Goal: Task Accomplishment & Management: Manage account settings

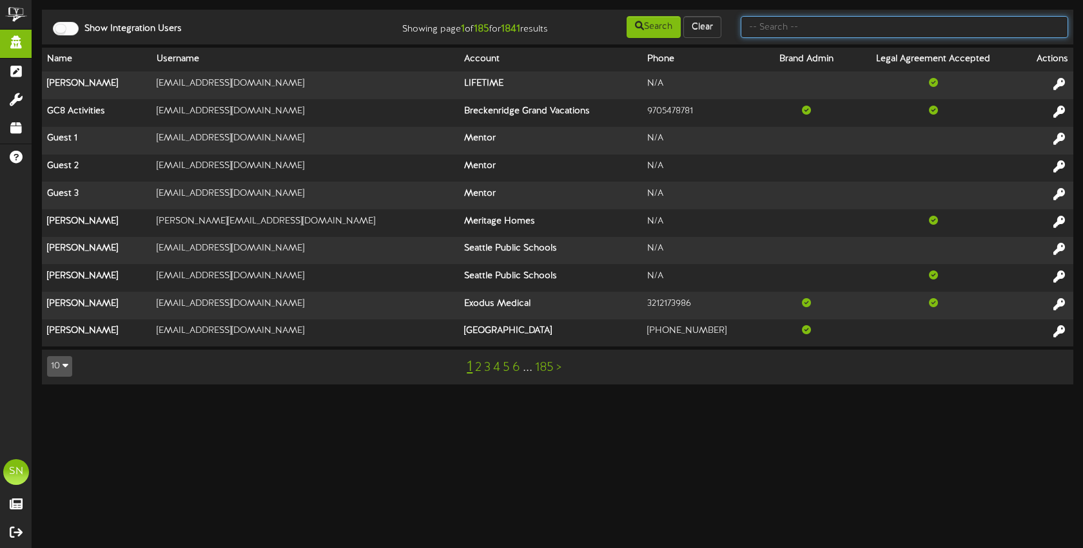
click at [764, 26] on input "text" at bounding box center [903, 27] width 327 height 22
type input "t"
type input "the picklr"
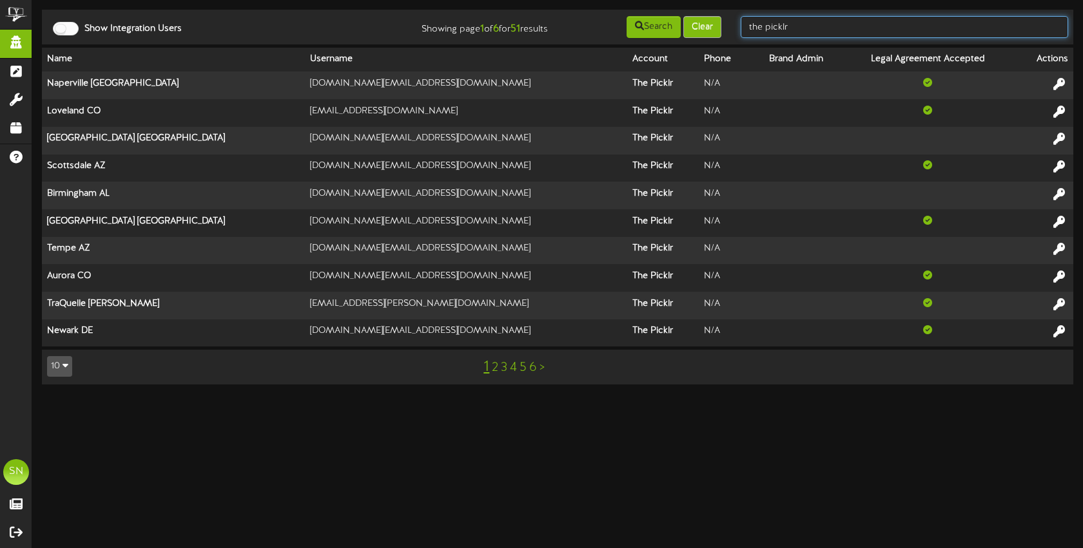
drag, startPoint x: 806, startPoint y: 26, endPoint x: 720, endPoint y: 23, distance: 85.8
click at [720, 23] on div "Show Integration Users Showing page 1 of 6 for 51 results Search Clear the pick…" at bounding box center [557, 27] width 1040 height 24
type input "christine"
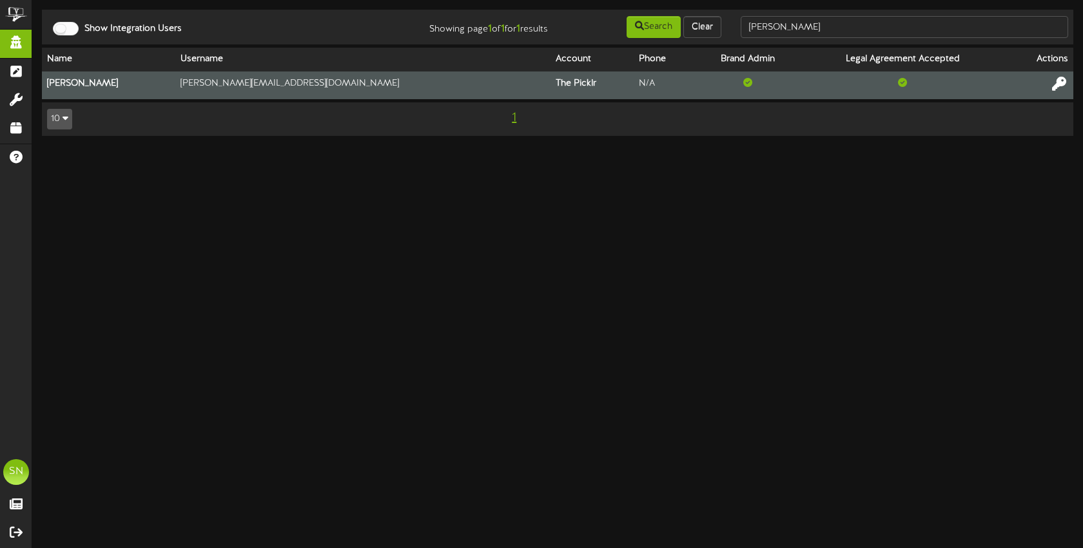
click at [1065, 85] on icon at bounding box center [1059, 84] width 14 height 14
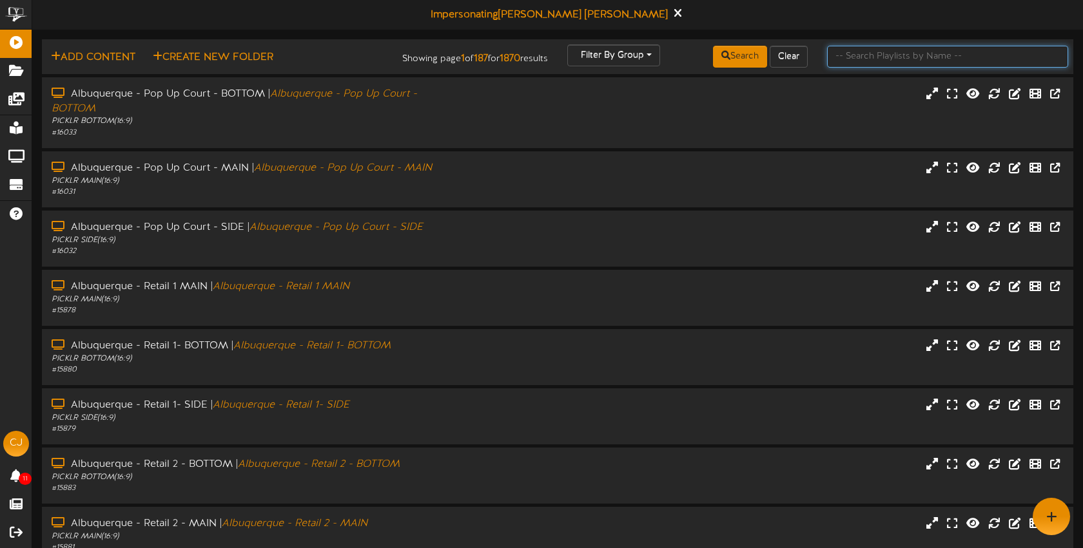
click at [832, 61] on input "text" at bounding box center [947, 57] width 241 height 22
type input "newtown"
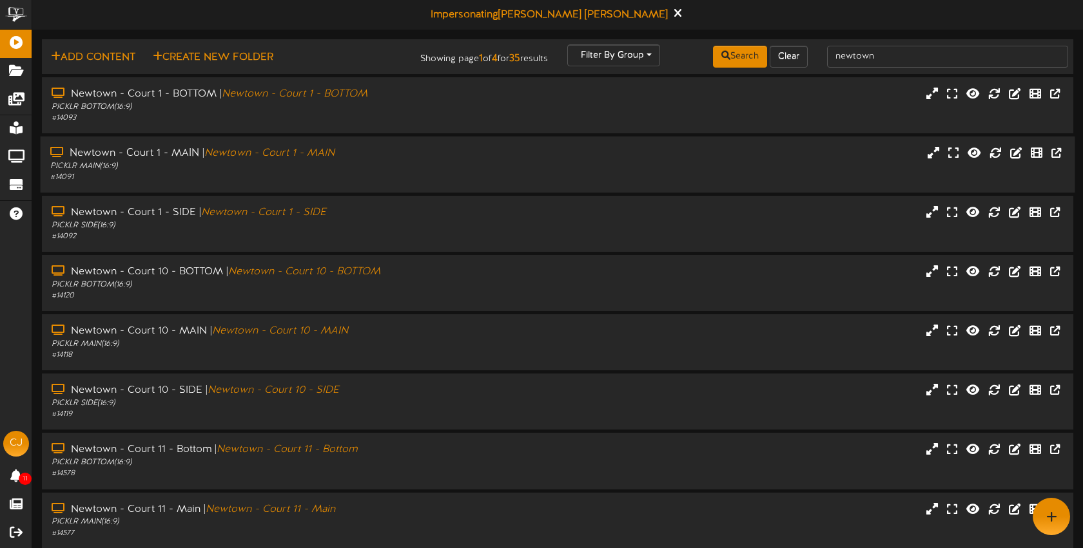
drag, startPoint x: 371, startPoint y: 157, endPoint x: 380, endPoint y: 146, distance: 14.7
click at [371, 157] on div "Newtown - Court 1 - MAIN | Newtown - Court 1 - MAIN" at bounding box center [256, 153] width 412 height 15
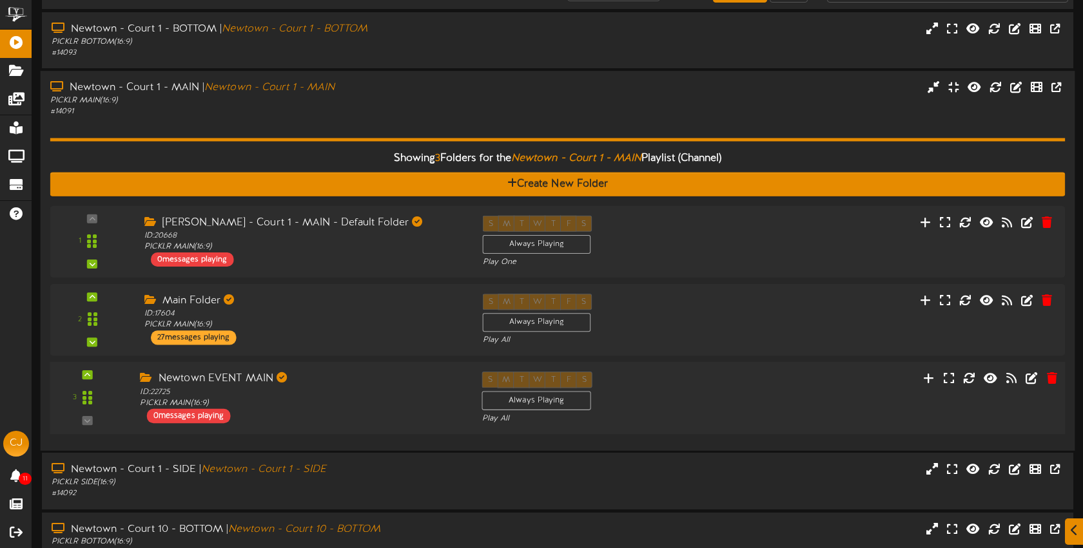
scroll to position [67, 0]
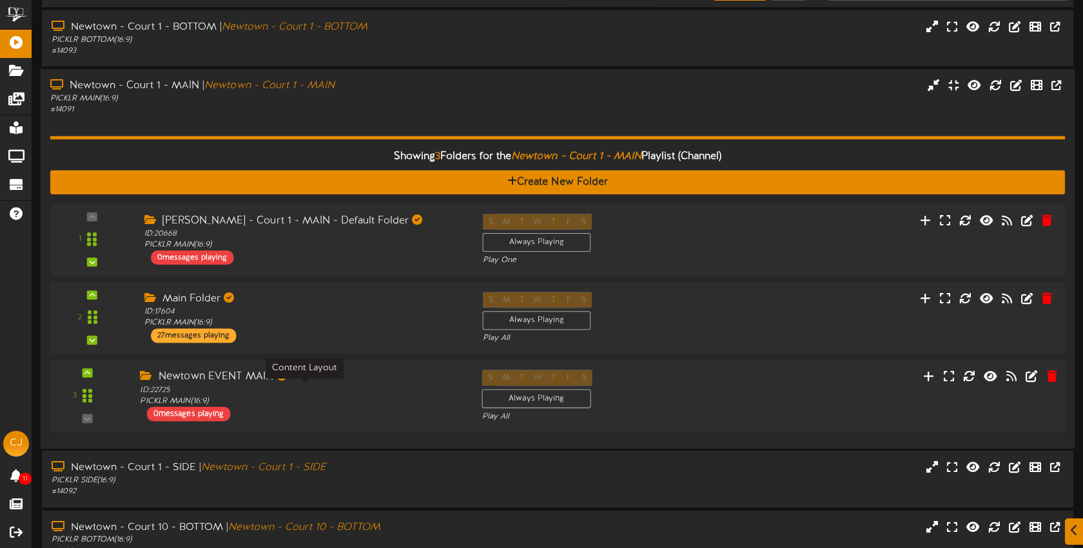
click at [336, 396] on div "ID: 22725 PICKLR MAIN ( 16:9 )" at bounding box center [301, 396] width 322 height 23
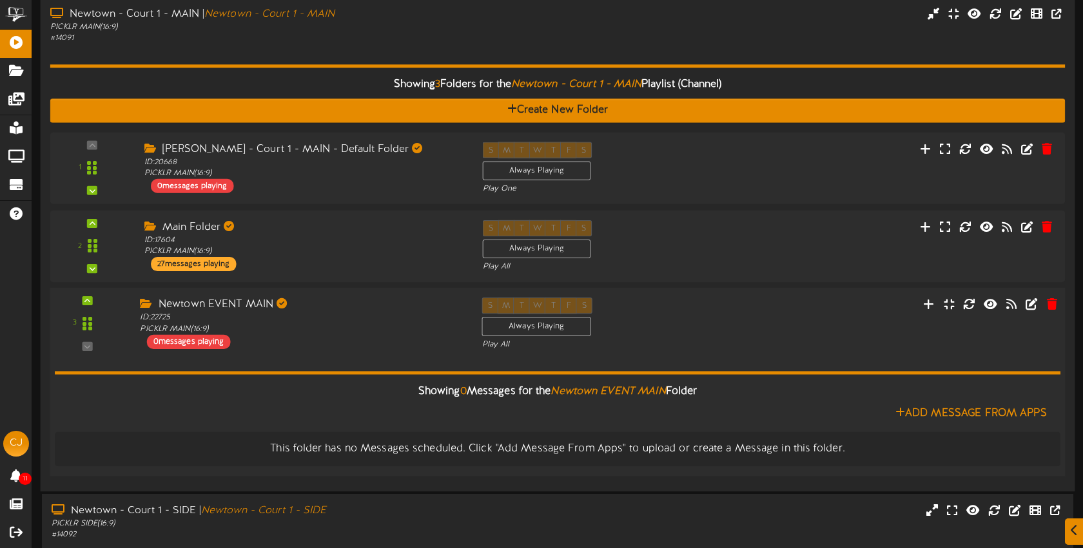
scroll to position [140, 0]
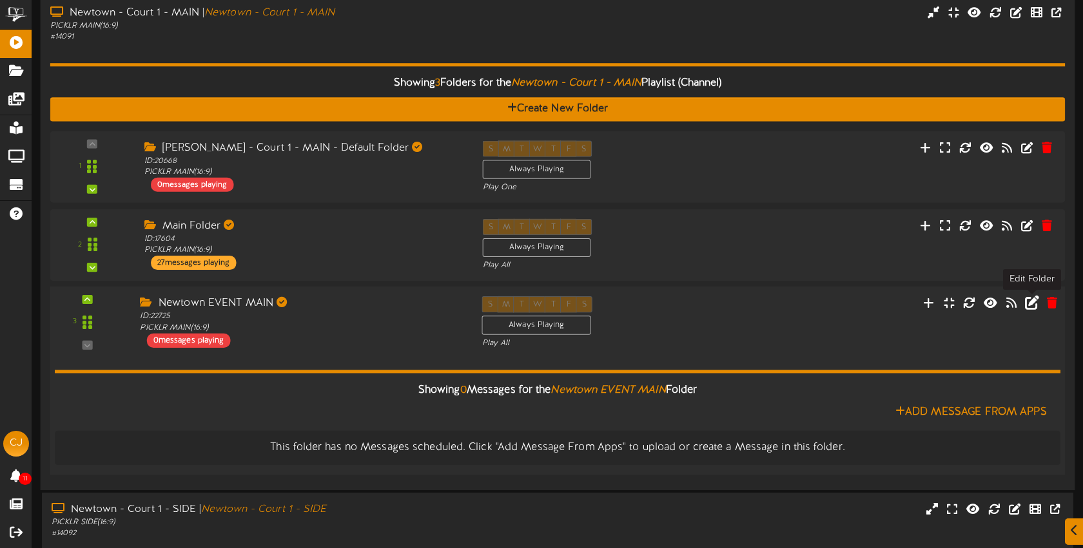
click at [1029, 302] on icon at bounding box center [1031, 303] width 14 height 14
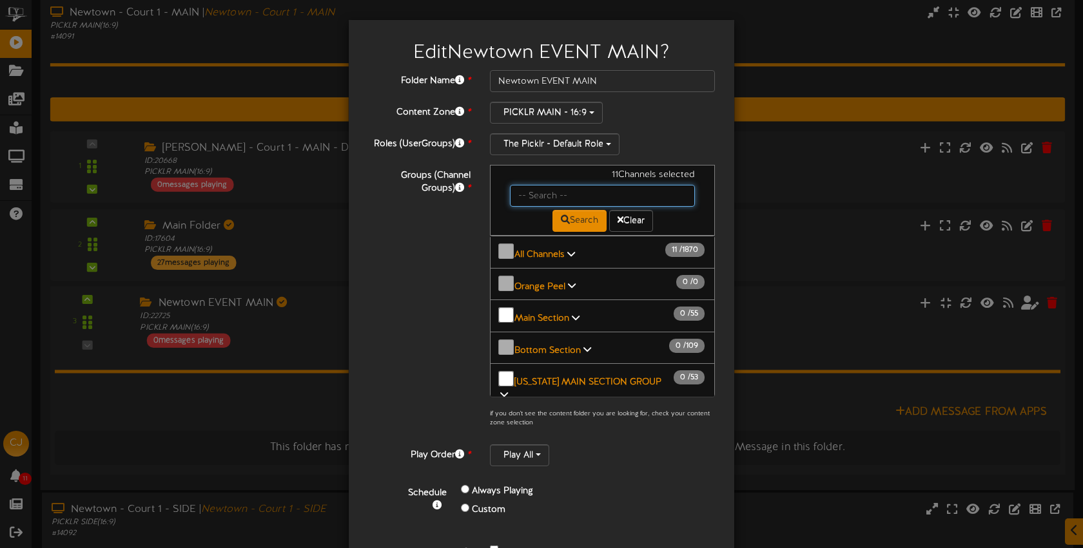
click at [542, 195] on input "text" at bounding box center [602, 196] width 185 height 22
type input "newtown"
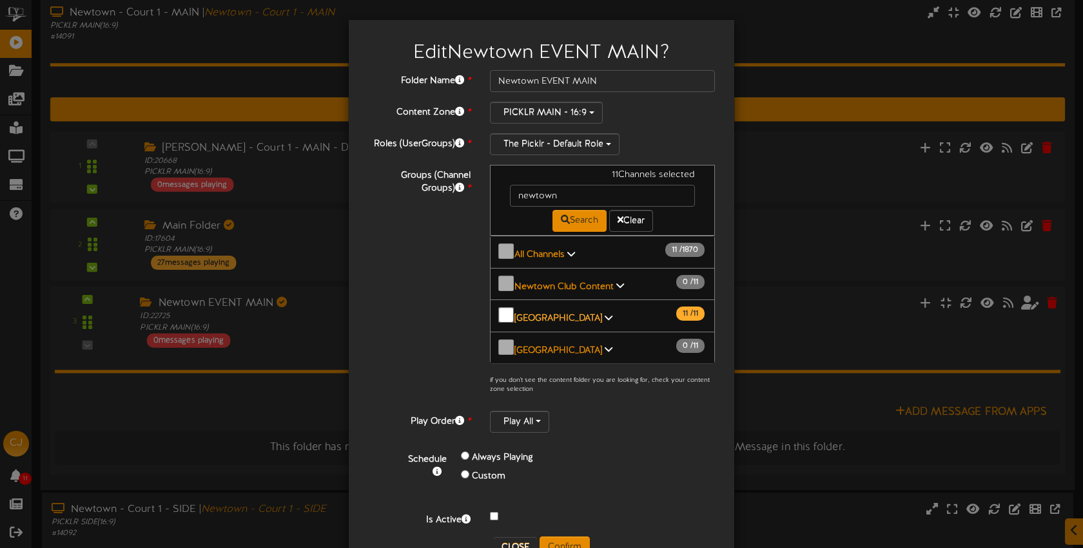
drag, startPoint x: 550, startPoint y: 306, endPoint x: 562, endPoint y: 301, distance: 12.7
click at [550, 314] on b "[GEOGRAPHIC_DATA]" at bounding box center [558, 319] width 88 height 10
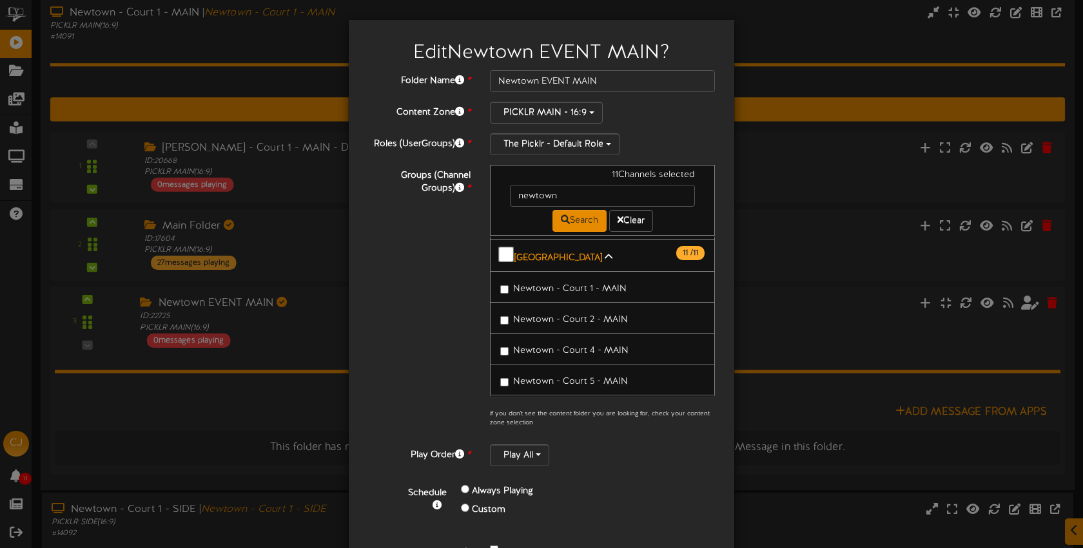
scroll to position [67, 0]
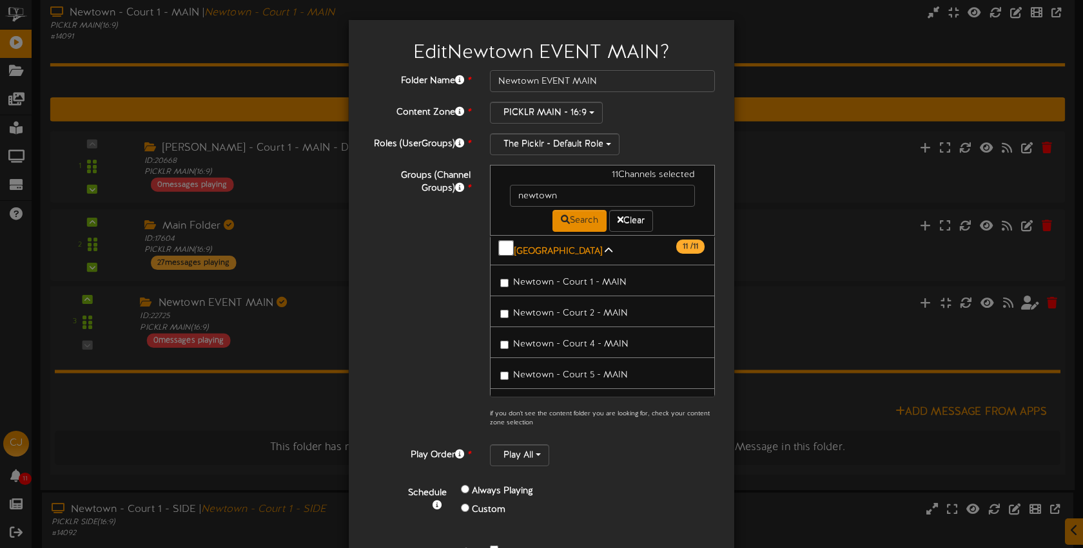
drag, startPoint x: 548, startPoint y: 270, endPoint x: 548, endPoint y: 295, distance: 24.5
click at [548, 278] on span "Newtown - Court 1 - MAIN" at bounding box center [569, 283] width 113 height 10
click at [548, 309] on span "Newtown - Court 2 - MAIN" at bounding box center [570, 314] width 115 height 10
click at [551, 334] on label "Newtown - Court 4 - MAIN" at bounding box center [564, 342] width 128 height 17
click at [557, 365] on label "Newtown - Court 5 - MAIN" at bounding box center [564, 373] width 128 height 17
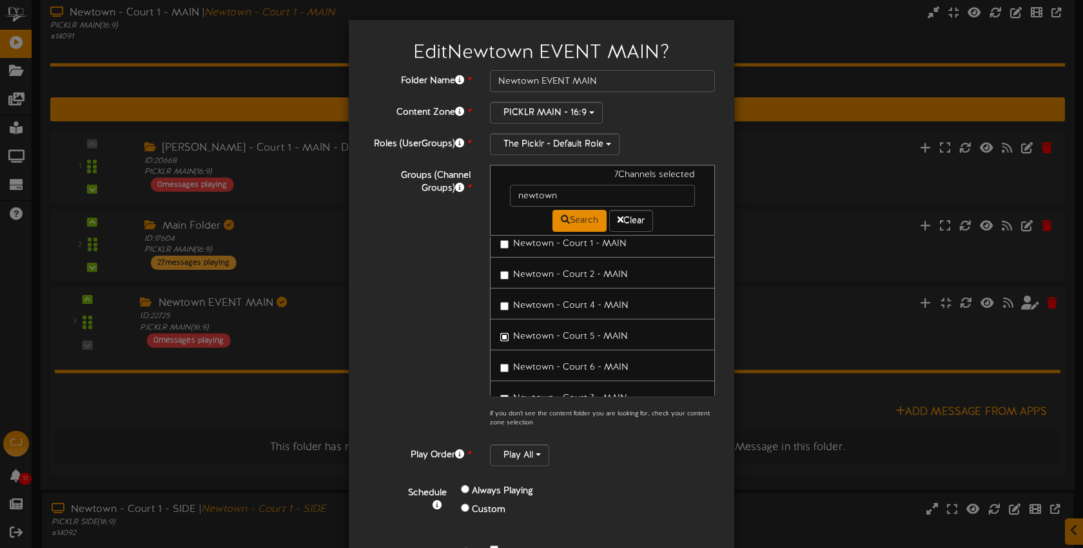
scroll to position [129, 0]
drag, startPoint x: 566, startPoint y: 334, endPoint x: 566, endPoint y: 352, distance: 18.1
click at [566, 340] on span "Newtown - Court 6 - MAIN" at bounding box center [570, 345] width 115 height 10
drag, startPoint x: 566, startPoint y: 362, endPoint x: 596, endPoint y: 372, distance: 32.0
click at [566, 371] on span "Newtown - Court 7 - MAIN" at bounding box center [570, 376] width 114 height 10
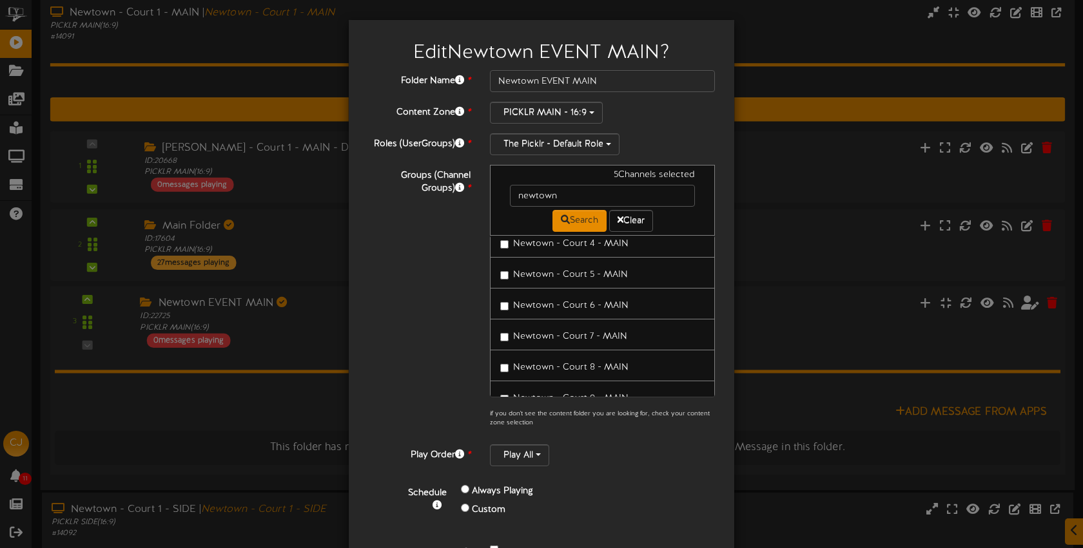
drag, startPoint x: 564, startPoint y: 353, endPoint x: 583, endPoint y: 376, distance: 30.7
click at [564, 357] on label "Newtown - Court 8 - MAIN" at bounding box center [564, 365] width 128 height 17
click at [589, 394] on span "Newtown - Court 9 - MAIN" at bounding box center [570, 399] width 115 height 10
drag, startPoint x: 565, startPoint y: 328, endPoint x: 568, endPoint y: 361, distance: 33.0
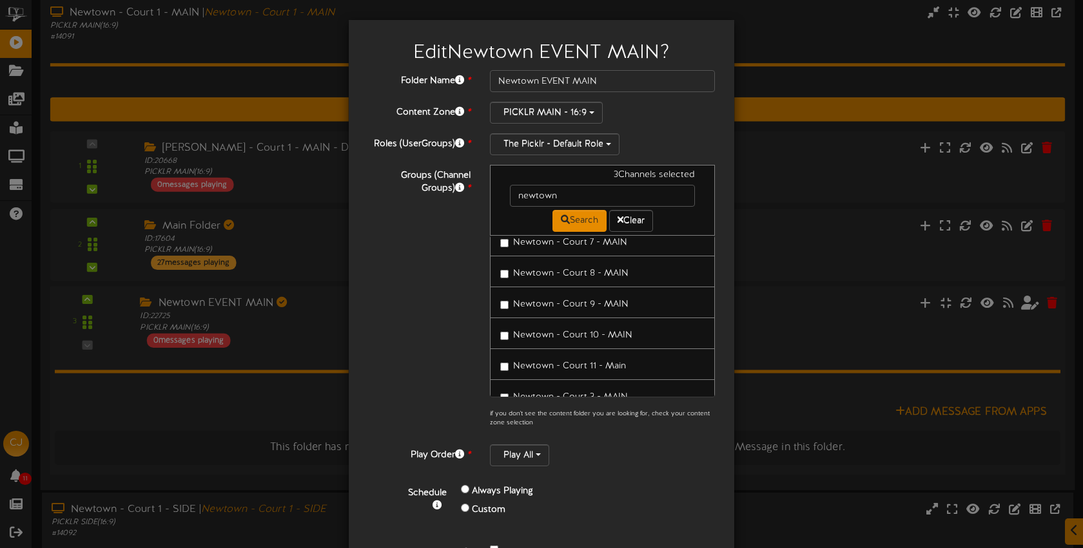
click at [565, 333] on link "Newtown - Court 10 - MAIN" at bounding box center [602, 334] width 225 height 32
click at [568, 362] on span "Newtown - Court 11 - Main" at bounding box center [569, 367] width 113 height 10
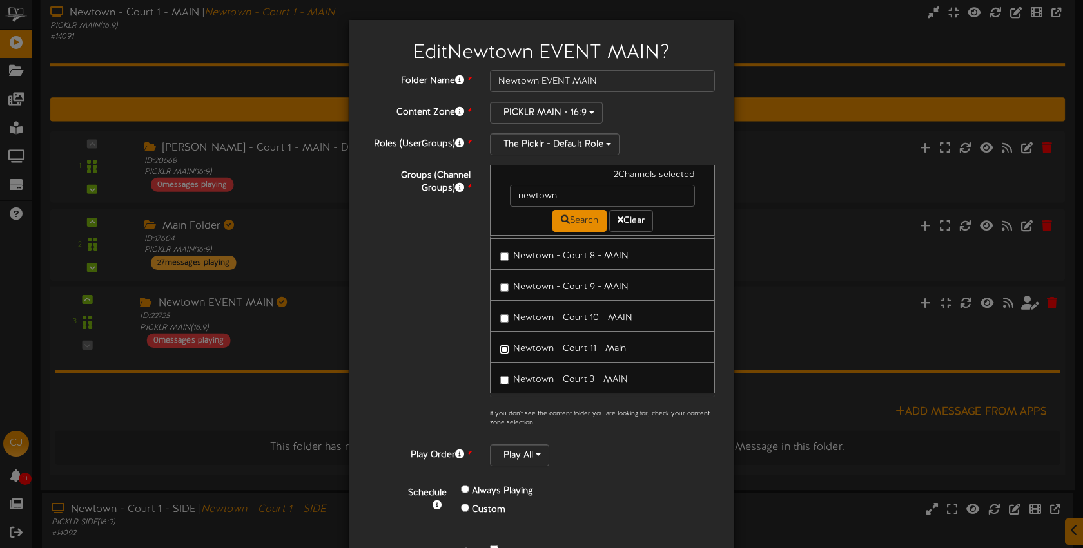
scroll to position [284, 0]
drag, startPoint x: 581, startPoint y: 364, endPoint x: 561, endPoint y: 316, distance: 52.1
click at [581, 371] on span "Newtown - Court 3 - MAIN" at bounding box center [570, 376] width 115 height 10
click at [561, 309] on label "Newtown - Court 10 - MAIN" at bounding box center [566, 311] width 132 height 17
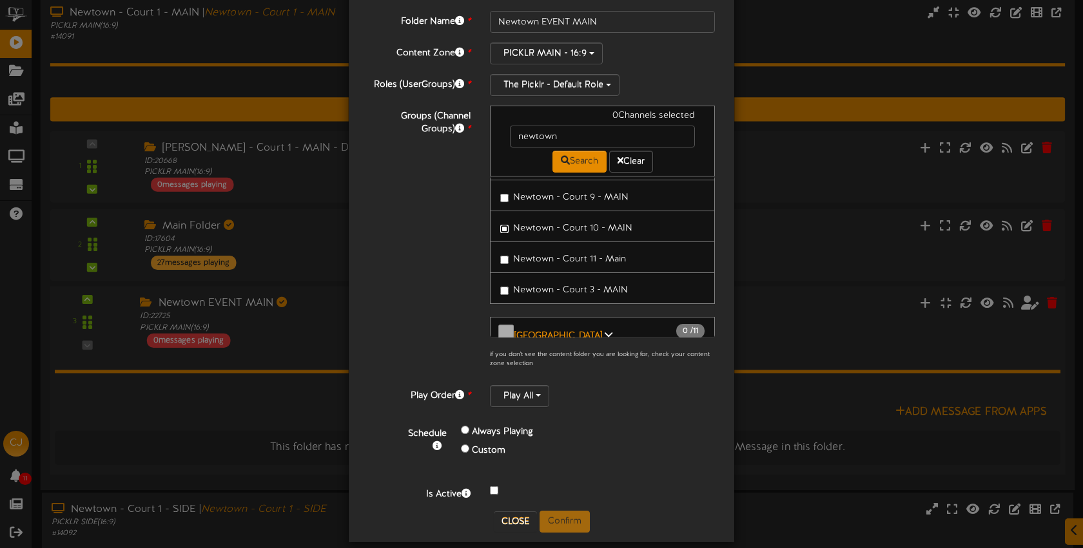
scroll to position [73, 0]
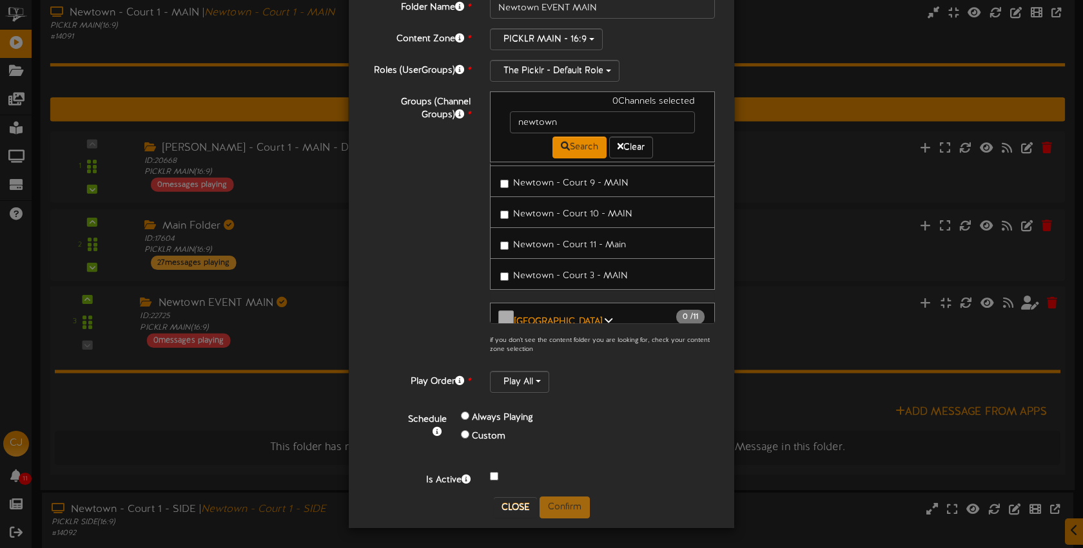
click at [519, 494] on div "Folder Name * Newtown EVENT MAIN Content Zone * PICKLR MAIN - 16:9 Roles (UserG…" at bounding box center [541, 247] width 366 height 500
drag, startPoint x: 529, startPoint y: 494, endPoint x: 525, endPoint y: 499, distance: 6.9
click at [529, 494] on div "Folder Name * Newtown EVENT MAIN Content Zone * PICKLR MAIN - 16:9 Roles (UserG…" at bounding box center [541, 247] width 366 height 500
click at [525, 499] on button "Close" at bounding box center [515, 508] width 43 height 21
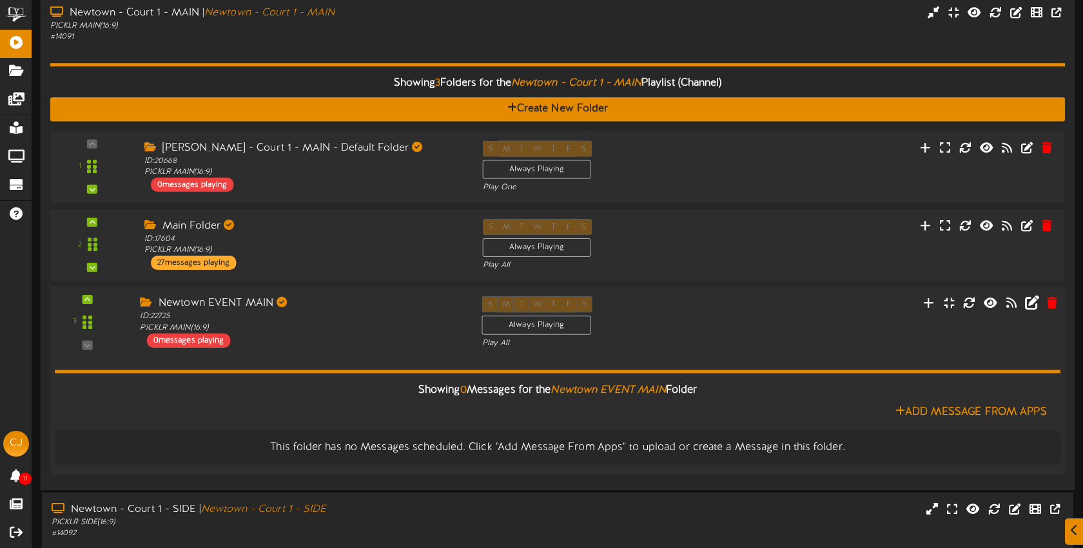
click at [733, 313] on div "3 ID:" at bounding box center [557, 322] width 1025 height 53
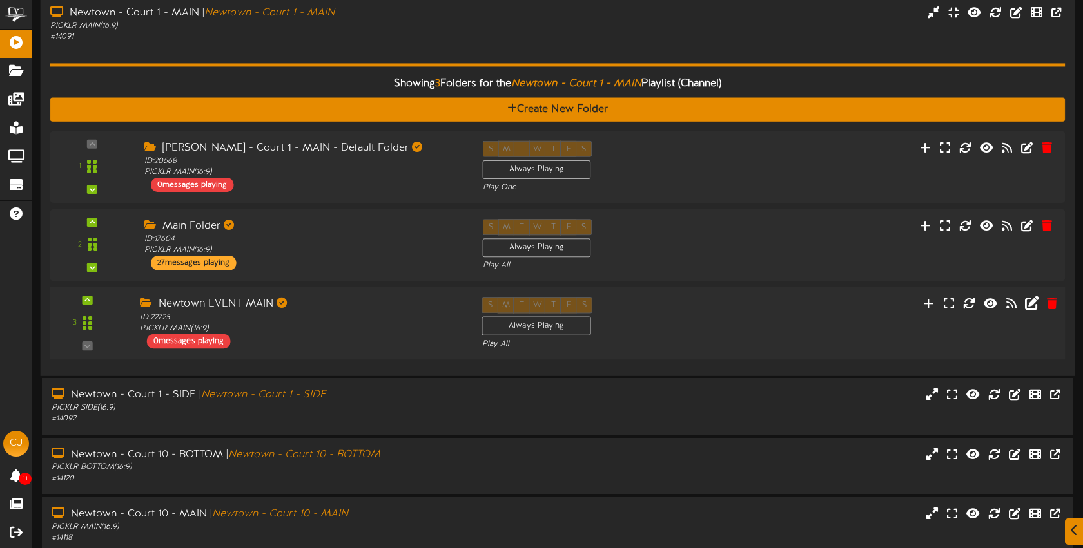
click at [824, 305] on div "3 ID:" at bounding box center [557, 323] width 1025 height 53
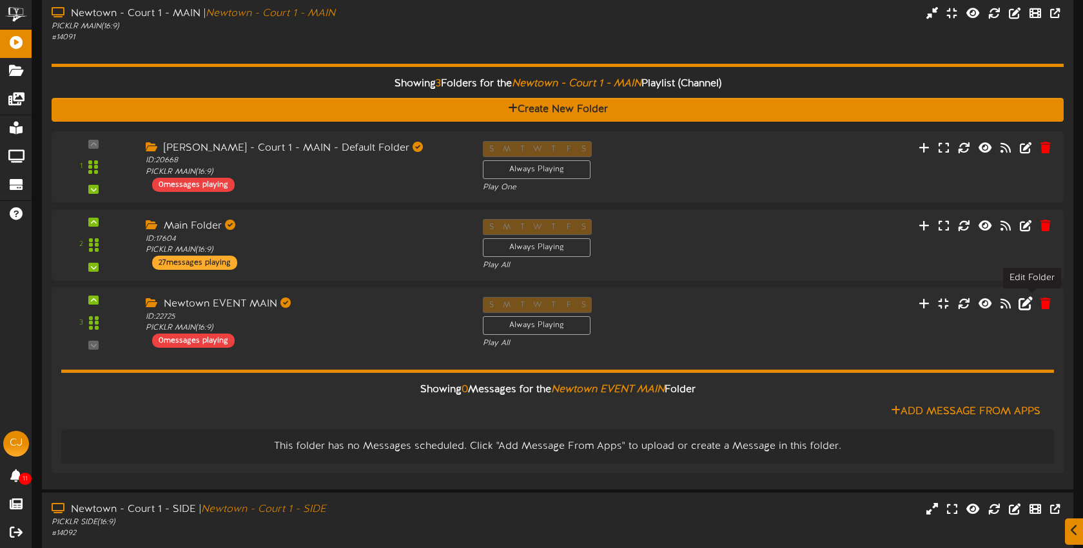
click at [1027, 305] on icon at bounding box center [1025, 303] width 14 height 14
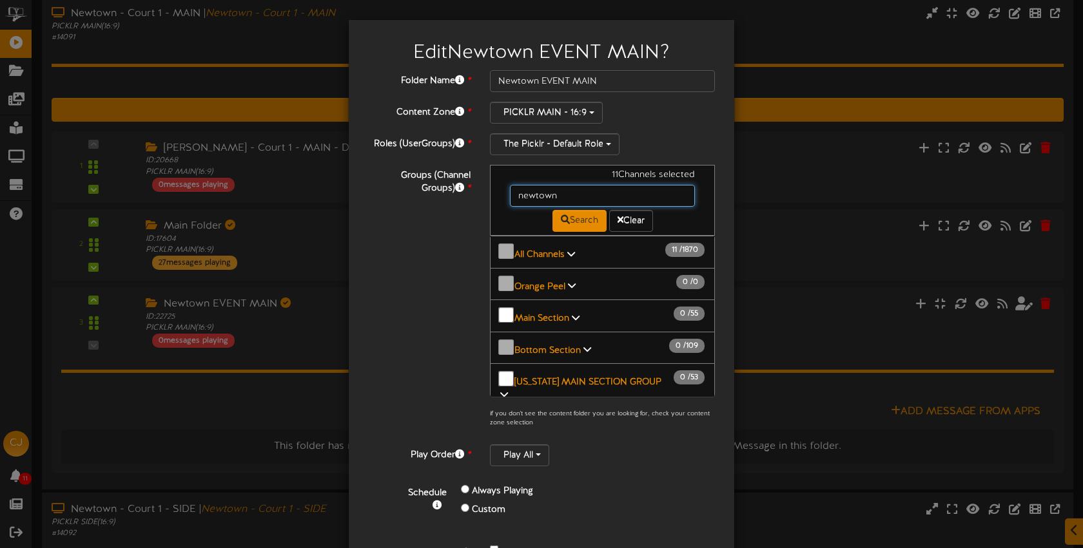
click at [572, 197] on input "newtown" at bounding box center [602, 196] width 185 height 22
type input "newtow"
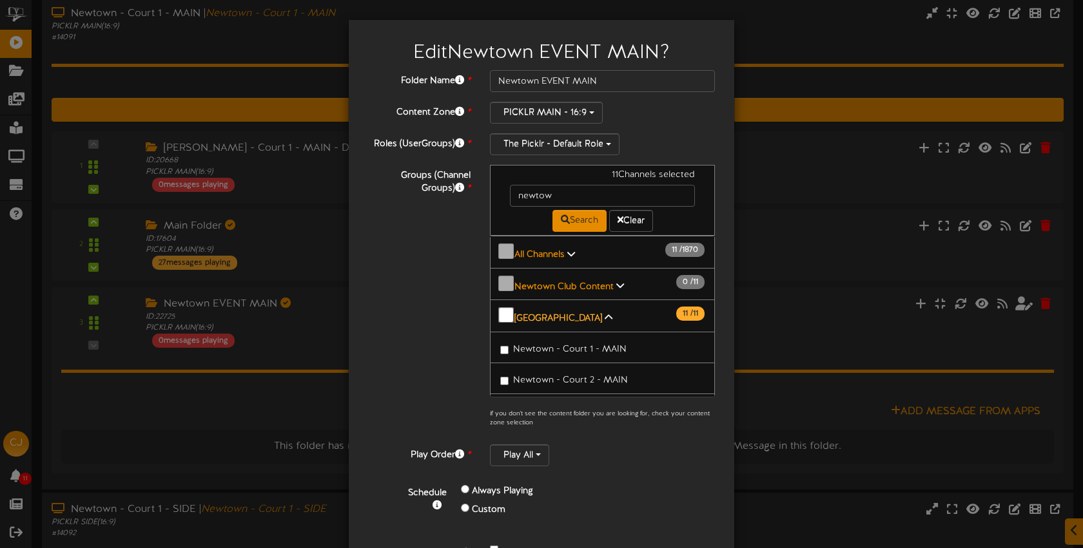
click at [557, 314] on b "[GEOGRAPHIC_DATA]" at bounding box center [558, 319] width 88 height 10
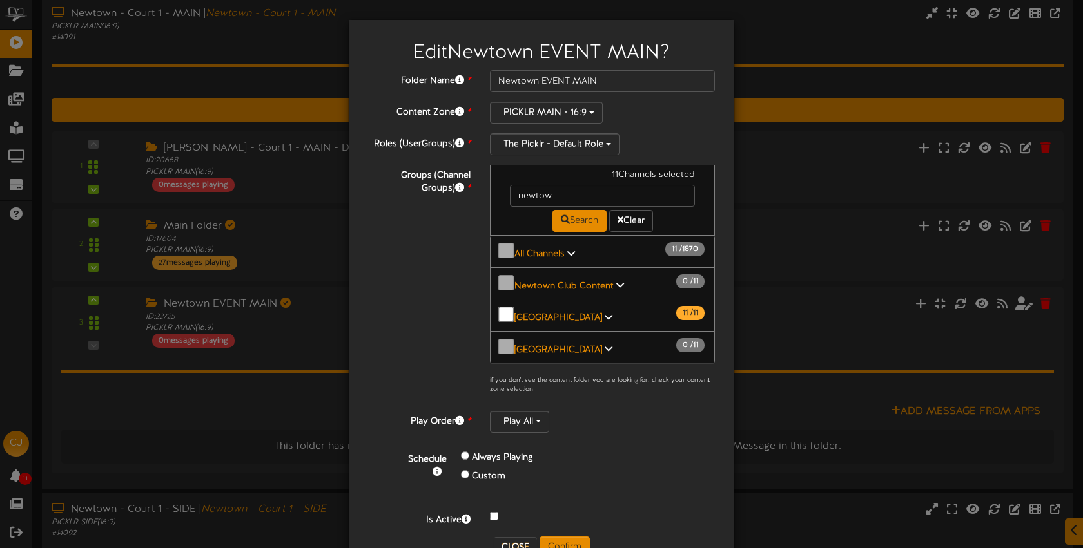
scroll to position [21, 0]
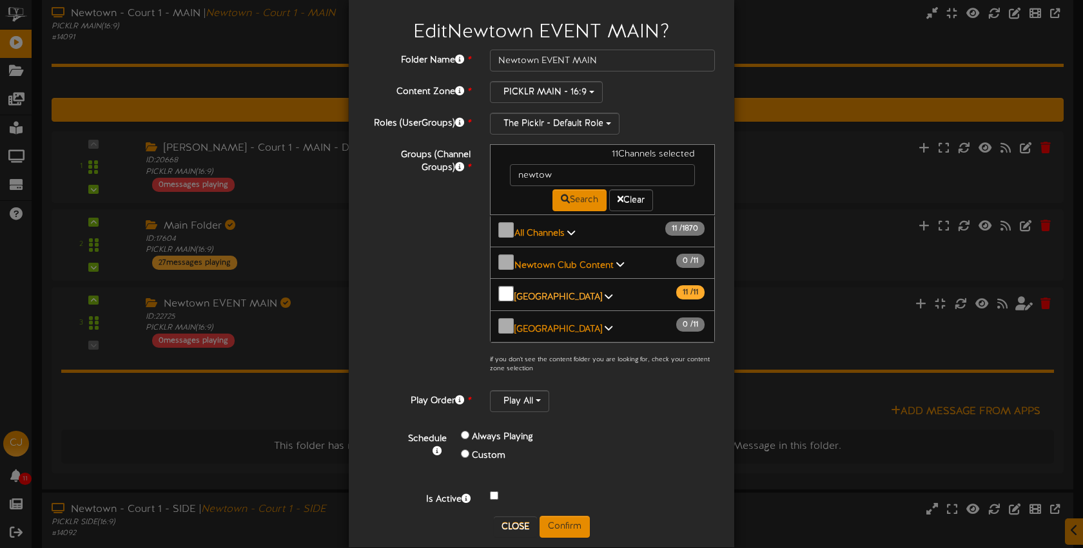
click at [570, 293] on b "[GEOGRAPHIC_DATA]" at bounding box center [558, 298] width 88 height 10
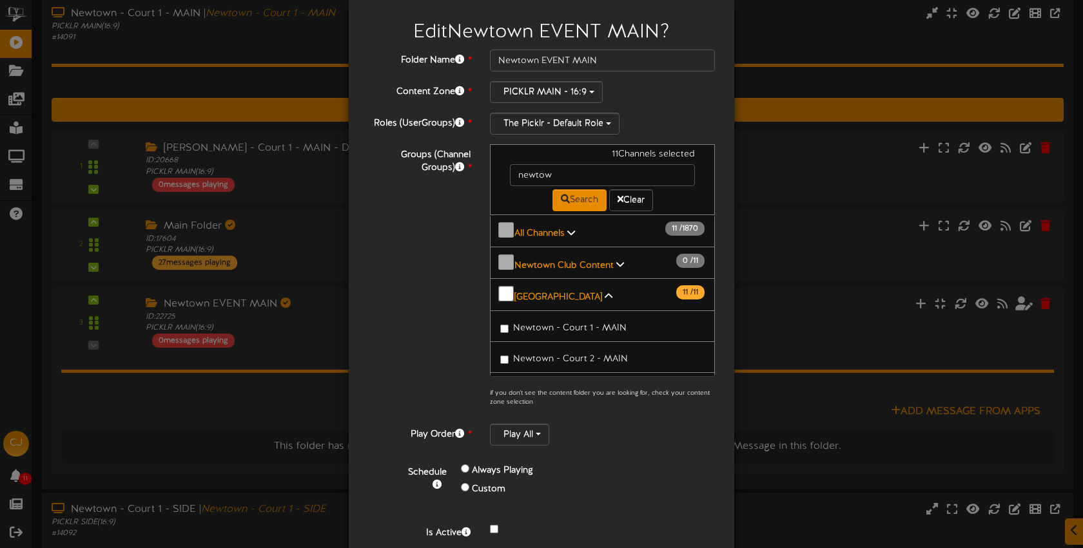
click at [577, 324] on span "Newtown - Court 1 - MAIN" at bounding box center [569, 329] width 113 height 10
drag, startPoint x: 588, startPoint y: 347, endPoint x: 591, endPoint y: 334, distance: 12.7
click at [588, 354] on span "Newtown - Court 2 - MAIN" at bounding box center [570, 359] width 115 height 10
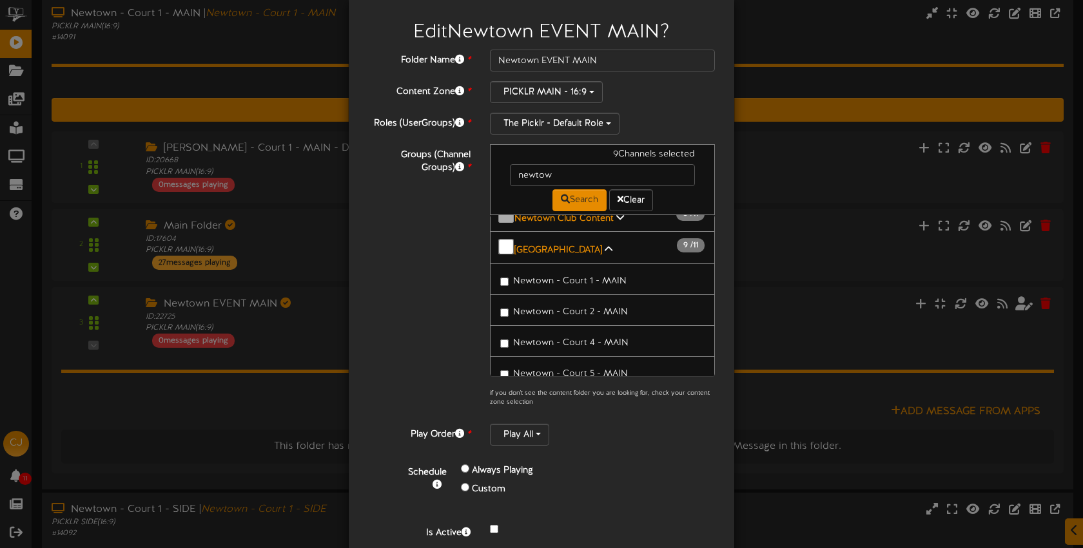
click at [578, 338] on span "Newtown - Court 4 - MAIN" at bounding box center [570, 343] width 115 height 10
click at [596, 369] on span "Newtown - Court 5 - MAIN" at bounding box center [570, 374] width 115 height 10
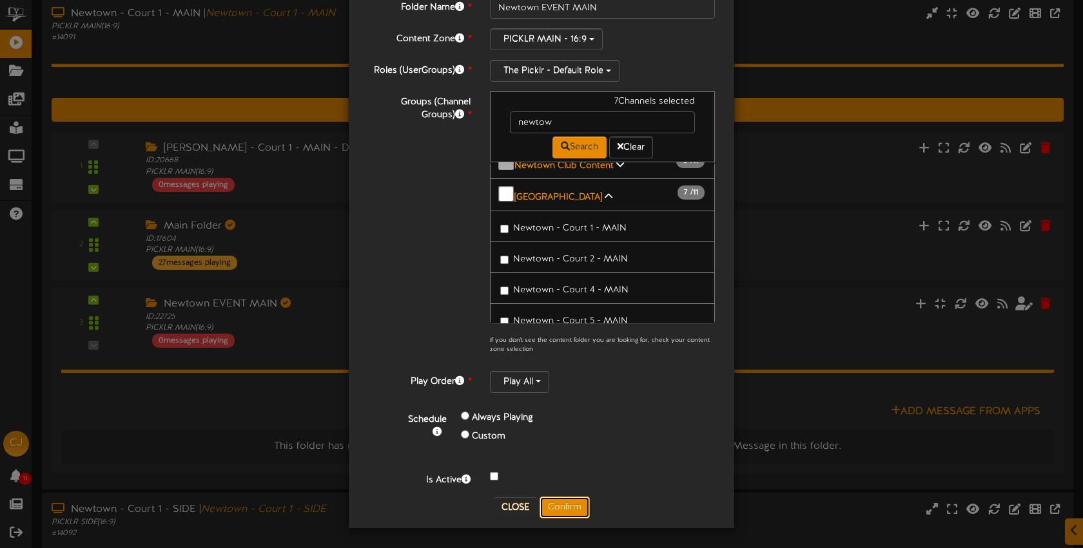
drag, startPoint x: 574, startPoint y: 499, endPoint x: 594, endPoint y: 478, distance: 28.7
click at [574, 499] on button "Confirm" at bounding box center [564, 508] width 50 height 22
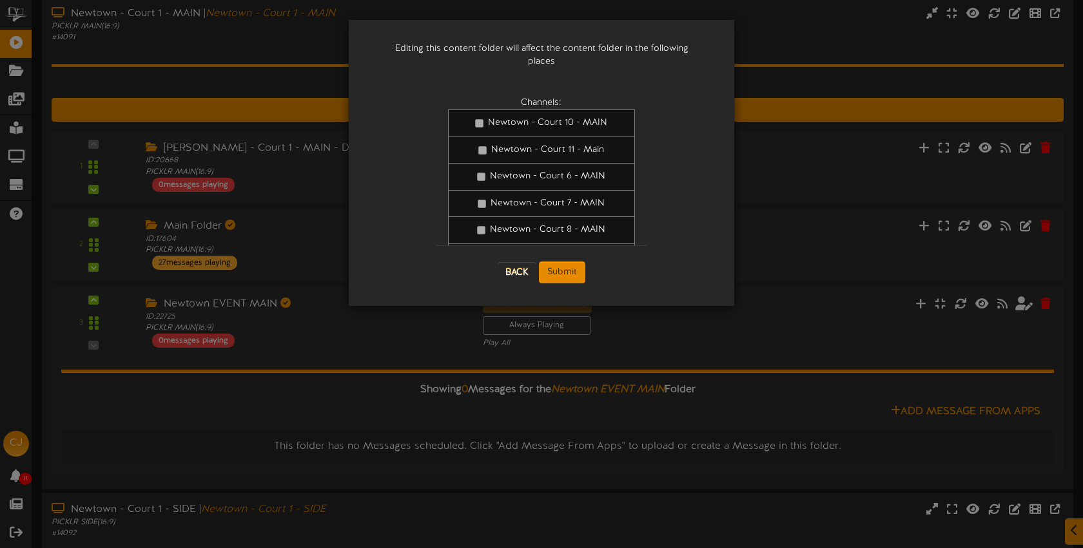
scroll to position [0, 0]
drag, startPoint x: 577, startPoint y: 261, endPoint x: 650, endPoint y: 282, distance: 75.1
click at [577, 262] on button "Submit" at bounding box center [562, 273] width 46 height 22
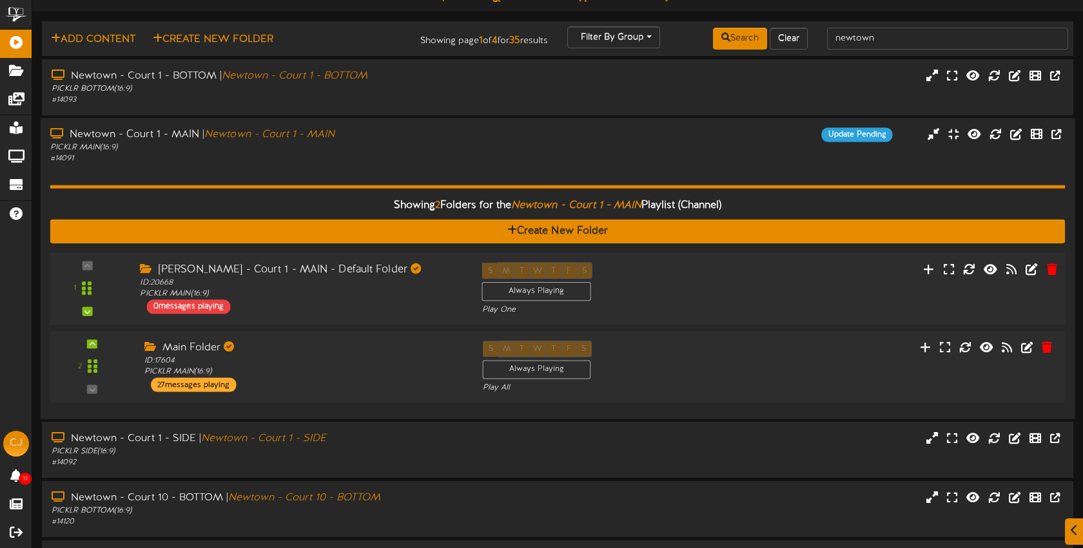
scroll to position [23, 0]
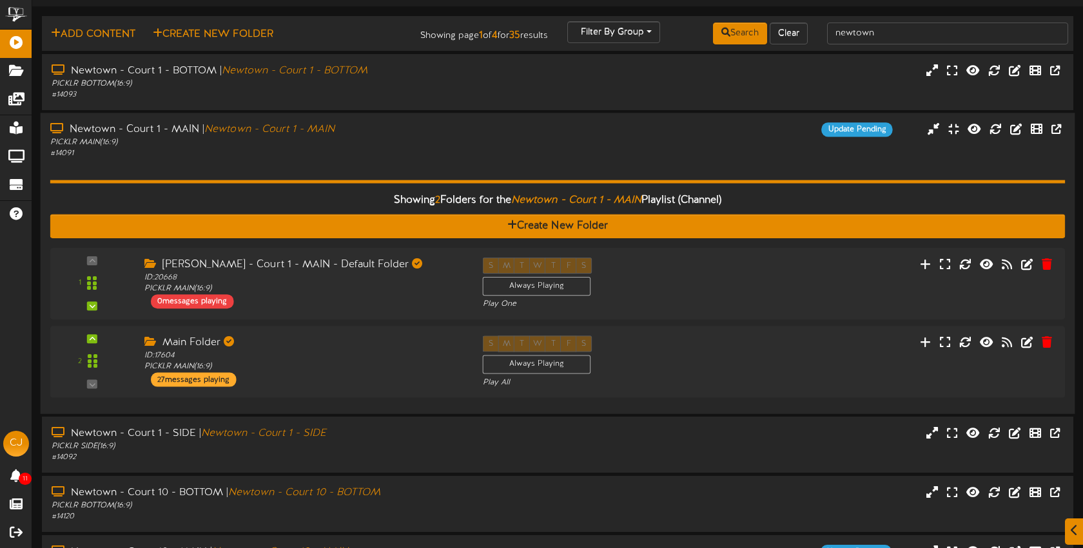
drag, startPoint x: 514, startPoint y: 162, endPoint x: 528, endPoint y: 160, distance: 14.9
click at [514, 162] on div "Showing 2 Folders for the Newtown - Court 1 - MAIN Playlist (Channel) Create Ne…" at bounding box center [557, 281] width 1015 height 245
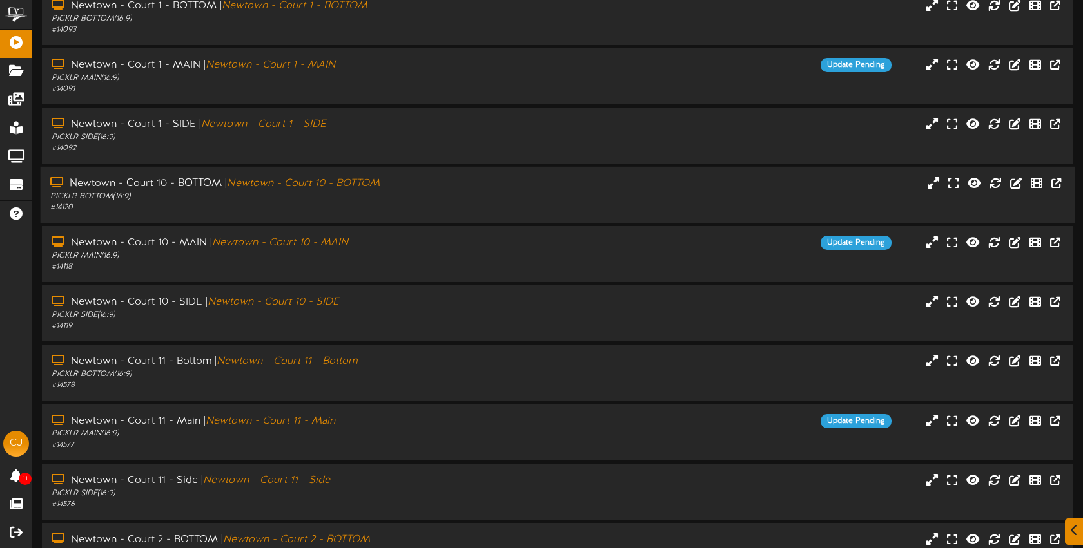
scroll to position [172, 0]
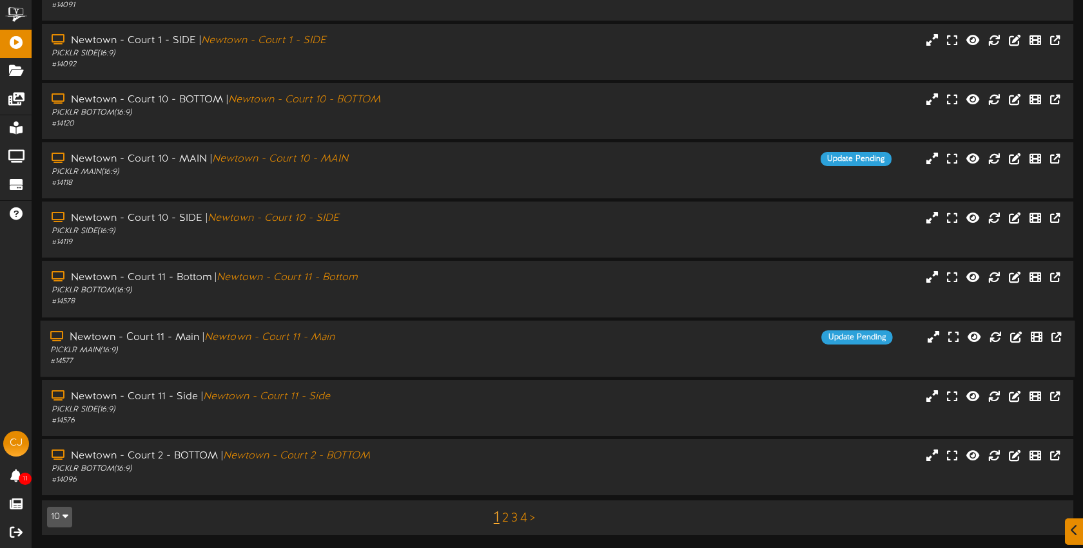
drag, startPoint x: 429, startPoint y: 350, endPoint x: 476, endPoint y: 331, distance: 50.9
click at [429, 350] on div "PICKLR MAIN ( 16:9 )" at bounding box center [256, 350] width 412 height 11
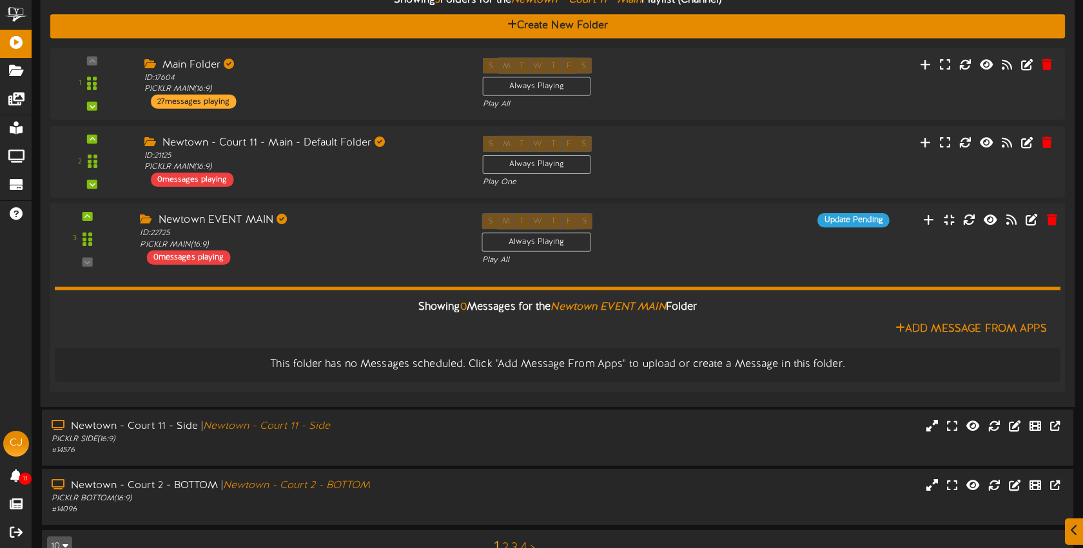
scroll to position [583, 0]
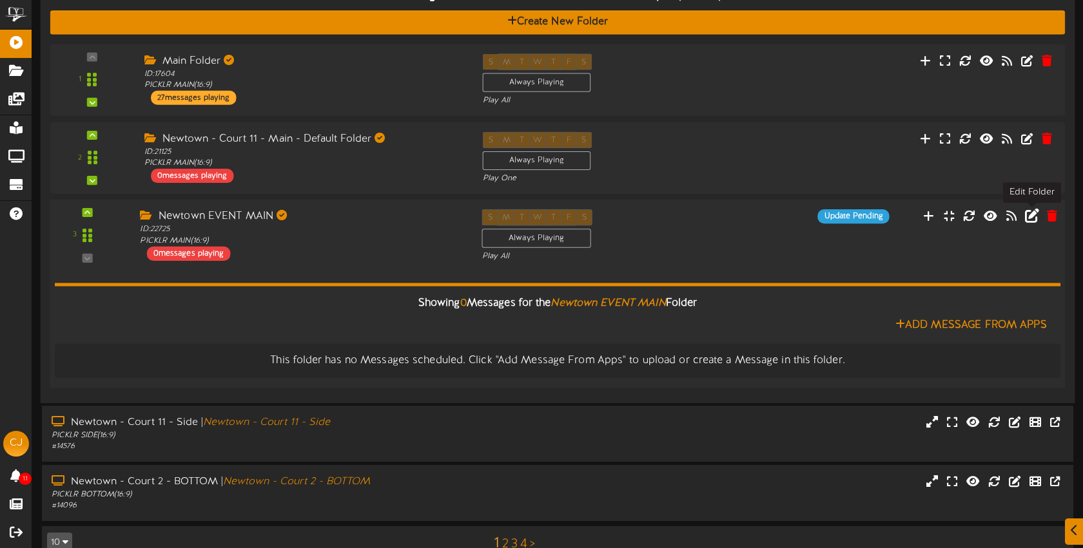
click at [1031, 218] on icon at bounding box center [1031, 216] width 14 height 14
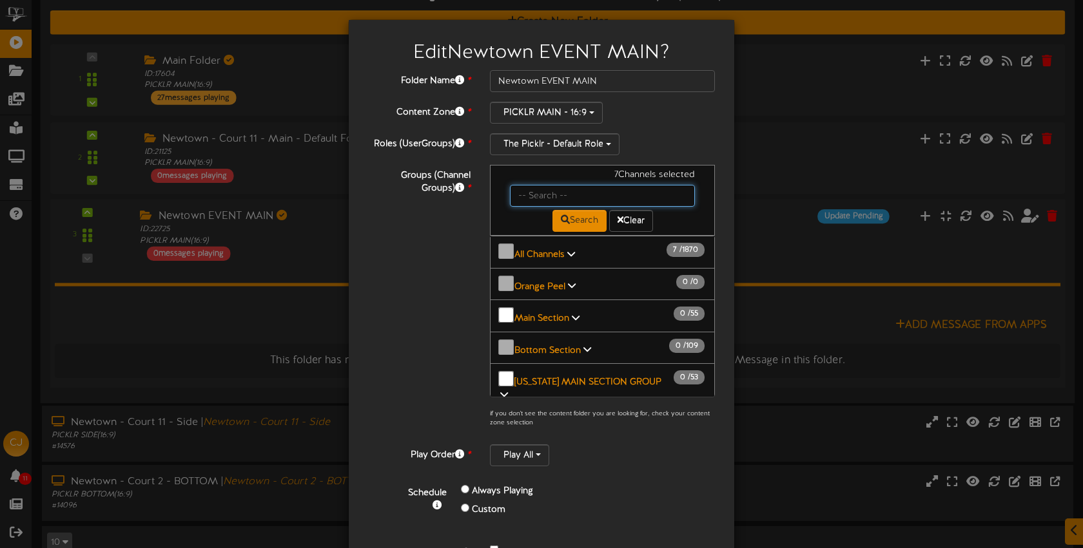
click at [526, 195] on input "text" at bounding box center [602, 196] width 185 height 22
type input "newtown"
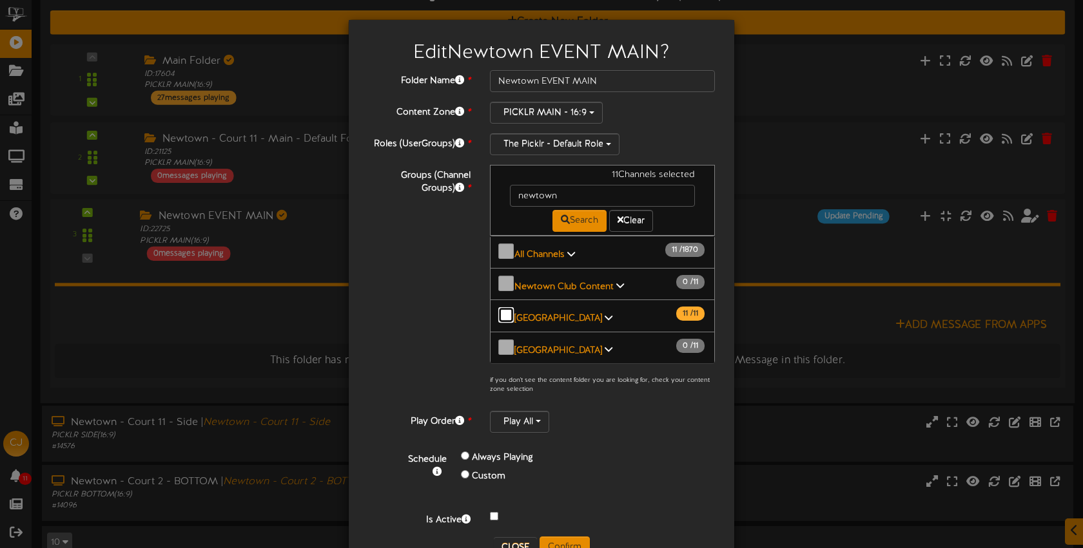
scroll to position [28, 0]
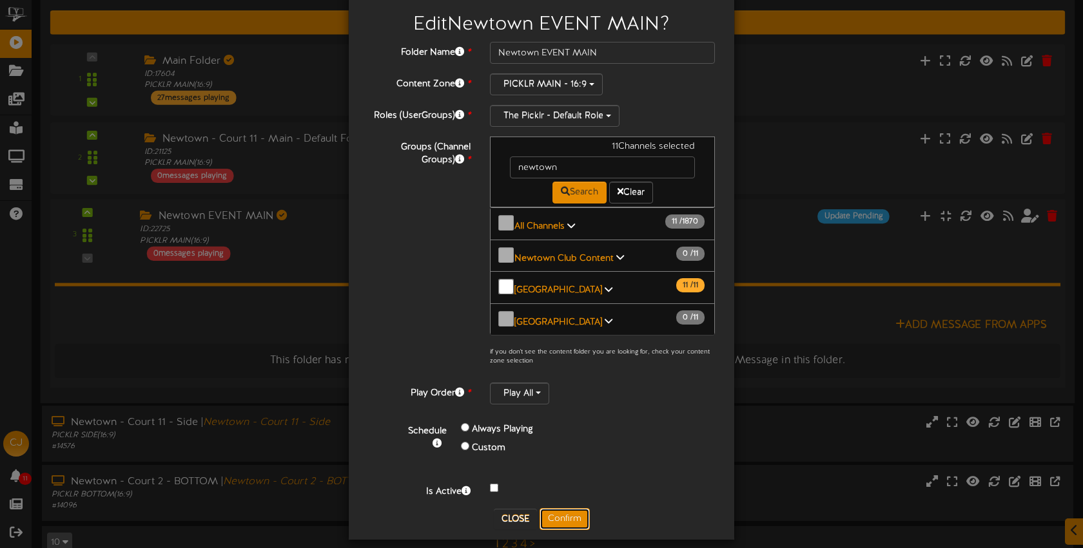
drag, startPoint x: 573, startPoint y: 510, endPoint x: 621, endPoint y: 490, distance: 51.5
click at [573, 510] on button "Confirm" at bounding box center [564, 519] width 50 height 22
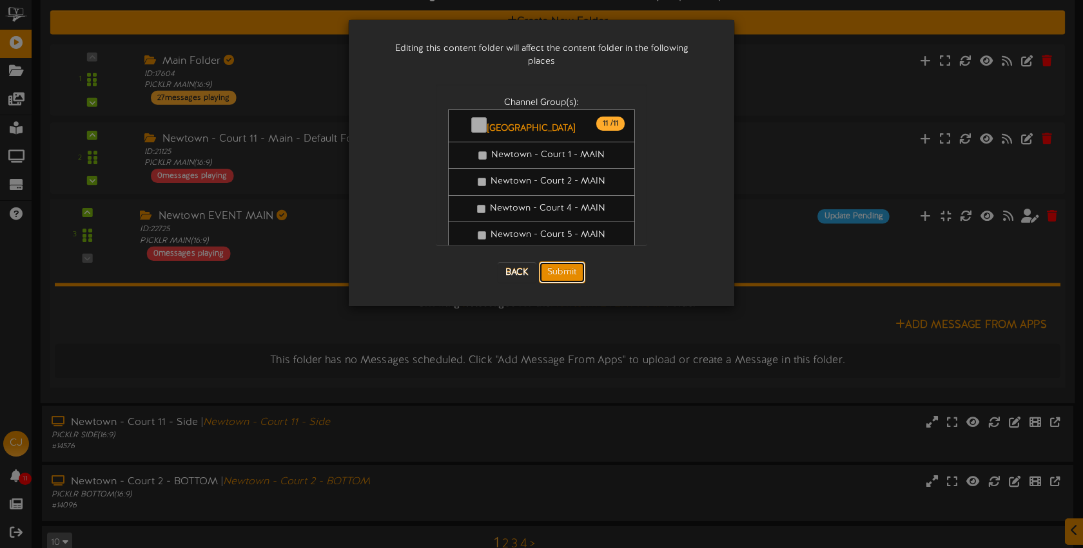
click at [567, 262] on button "Submit" at bounding box center [562, 273] width 46 height 22
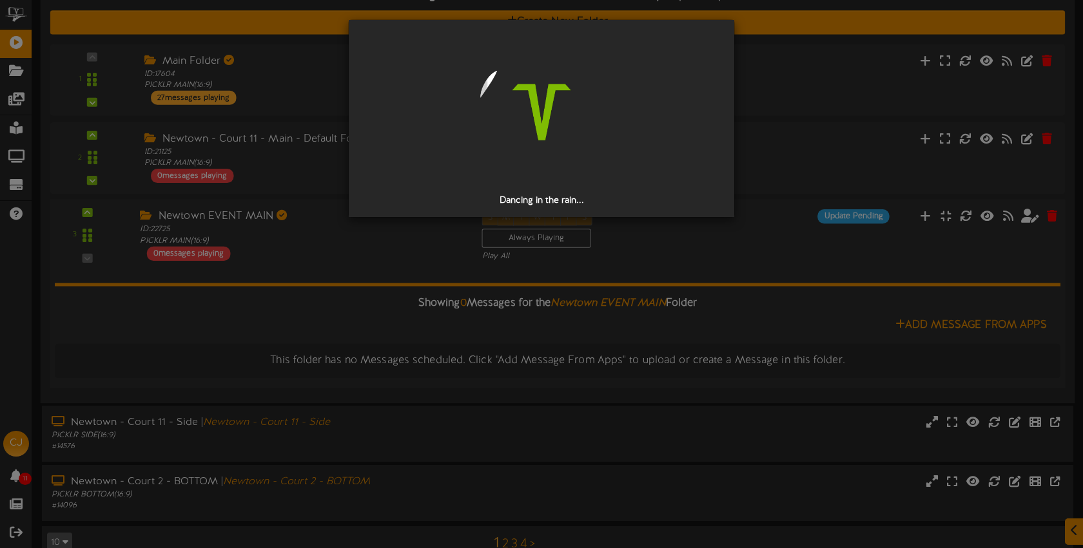
click at [662, 256] on div "Dancing in the rain..." at bounding box center [541, 274] width 1083 height 548
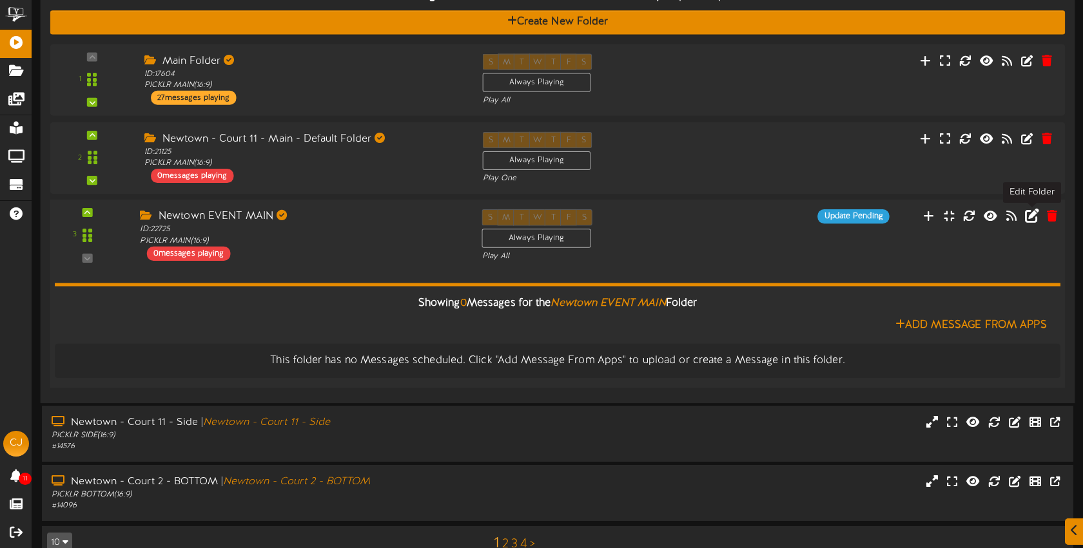
click at [1031, 217] on icon at bounding box center [1031, 216] width 14 height 14
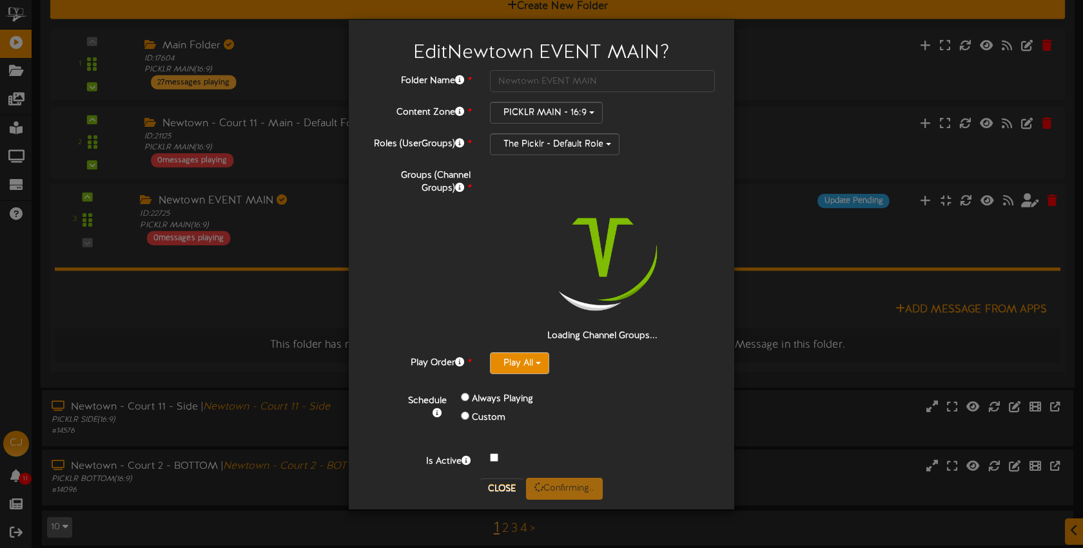
scroll to position [606, 0]
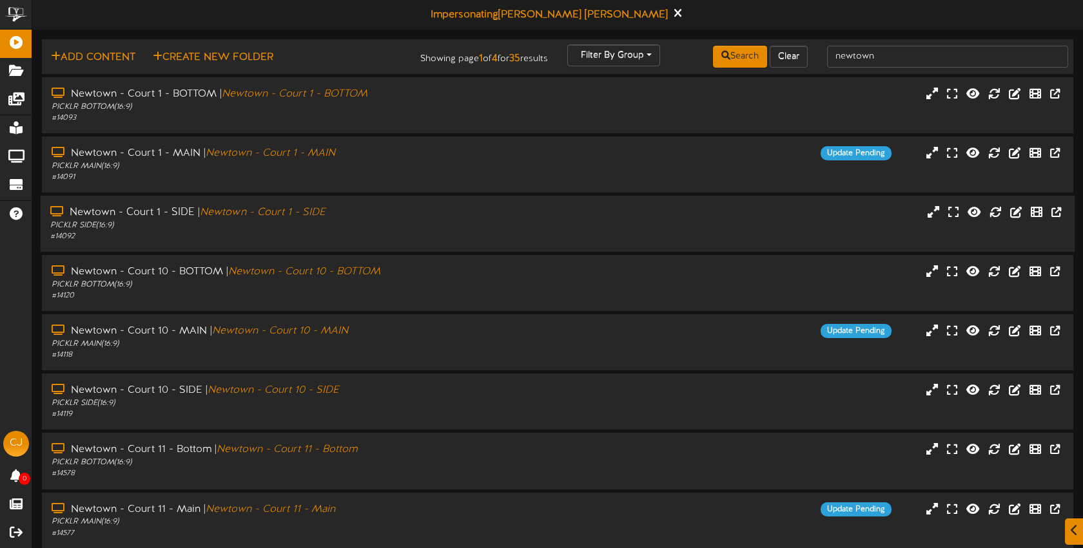
scroll to position [172, 0]
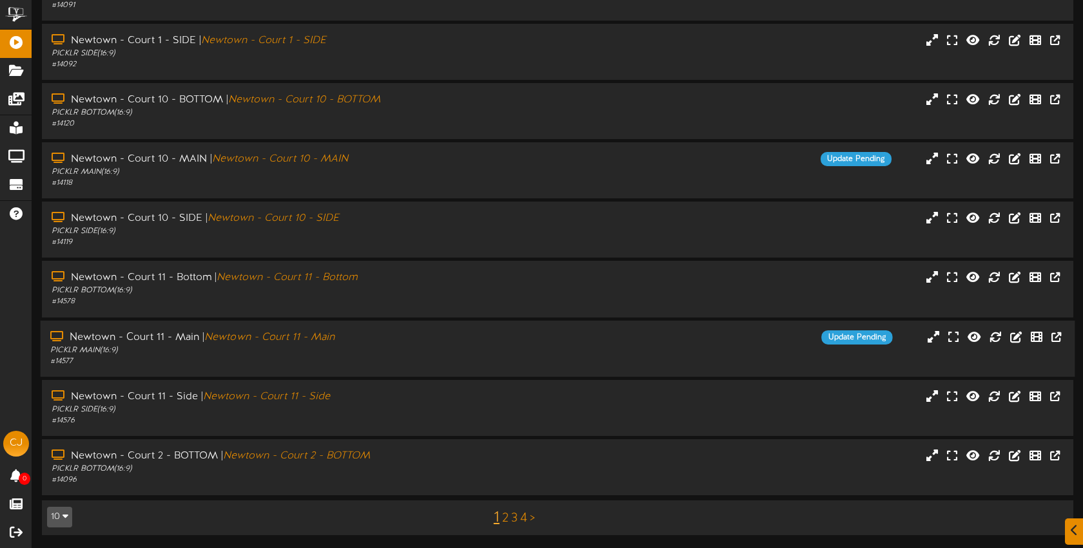
click at [527, 343] on div "Update Pending" at bounding box center [686, 337] width 431 height 14
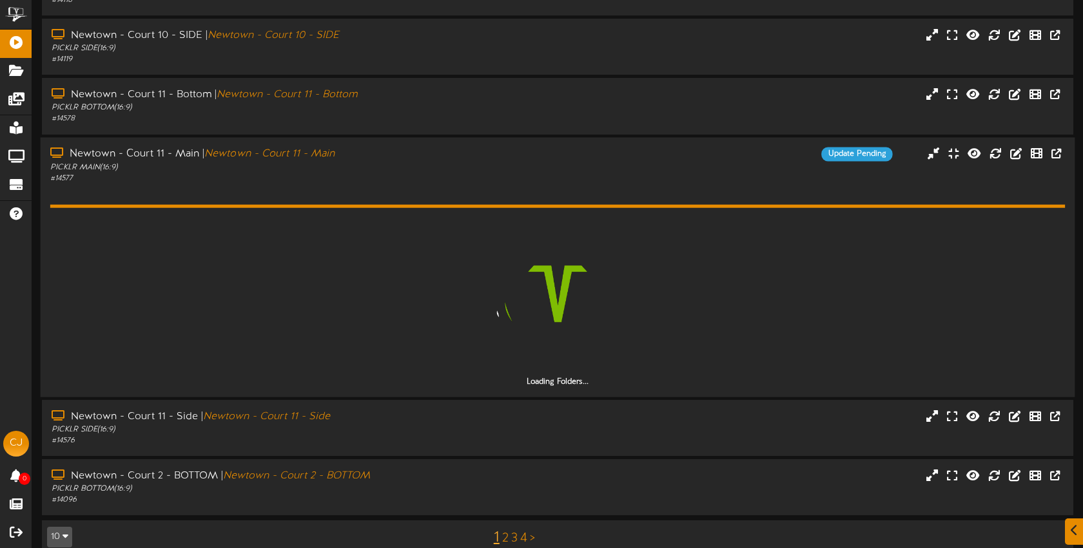
scroll to position [375, 0]
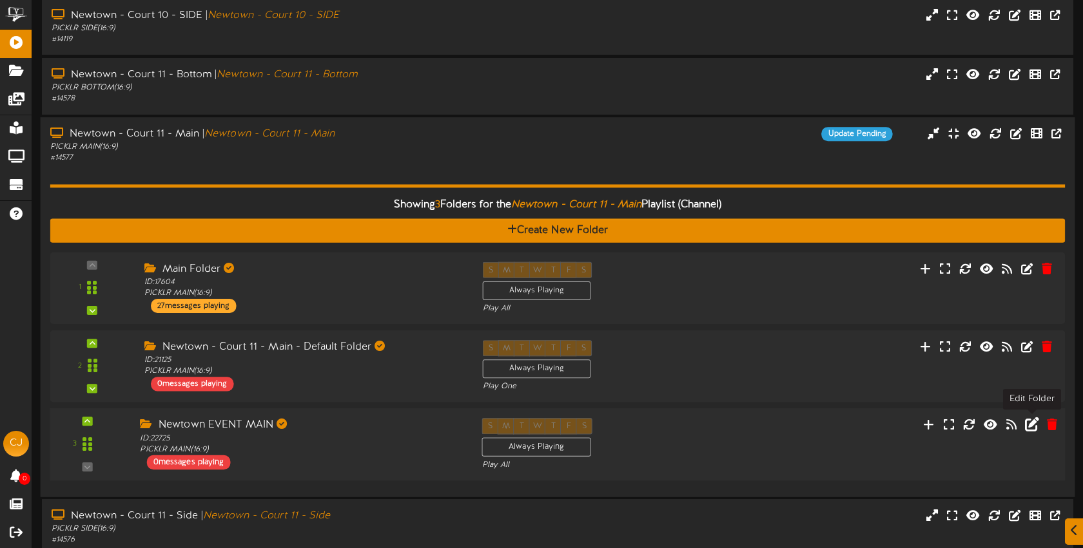
click at [1033, 424] on icon at bounding box center [1031, 425] width 14 height 14
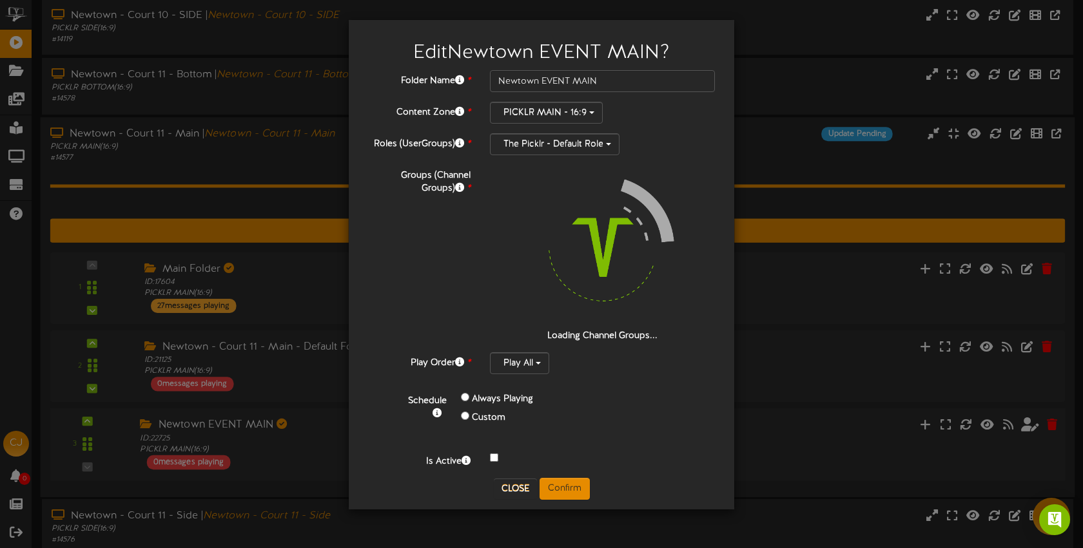
scroll to position [374, 0]
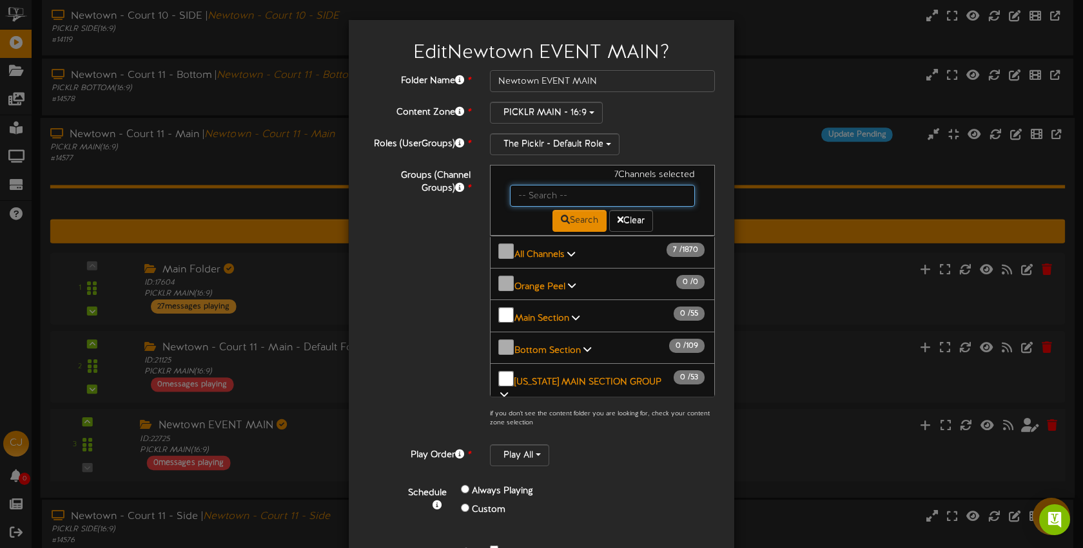
click at [539, 201] on input "text" at bounding box center [602, 196] width 185 height 22
type input "newtown"
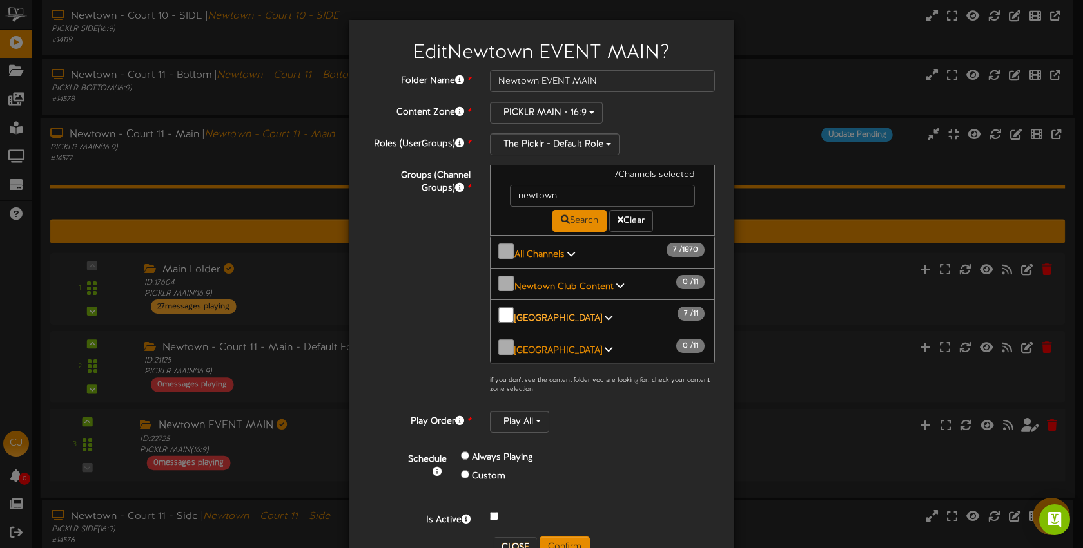
click at [559, 314] on b "[GEOGRAPHIC_DATA]" at bounding box center [558, 319] width 88 height 10
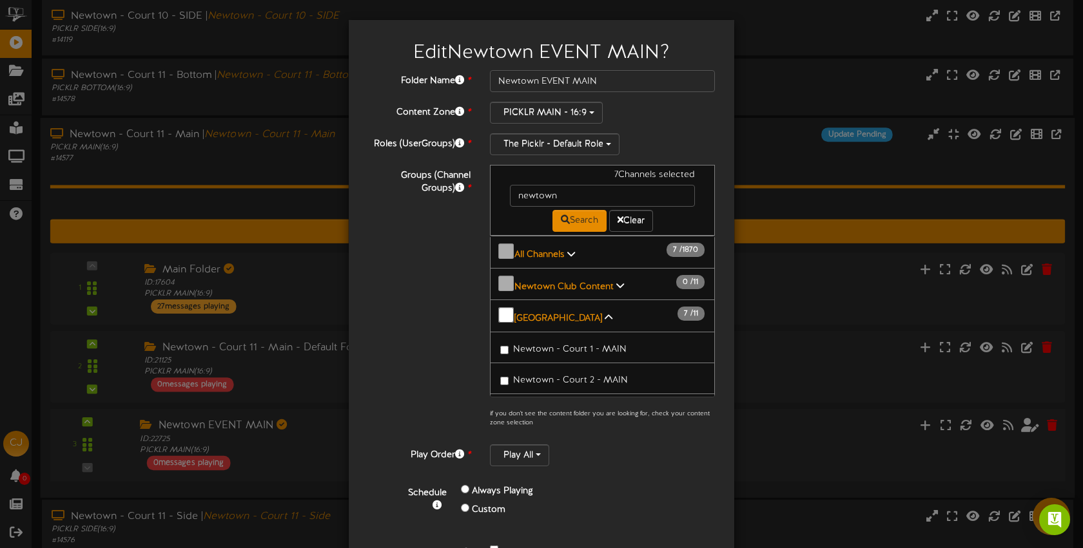
click at [555, 345] on span "Newtown - Court 1 - MAIN" at bounding box center [569, 350] width 113 height 10
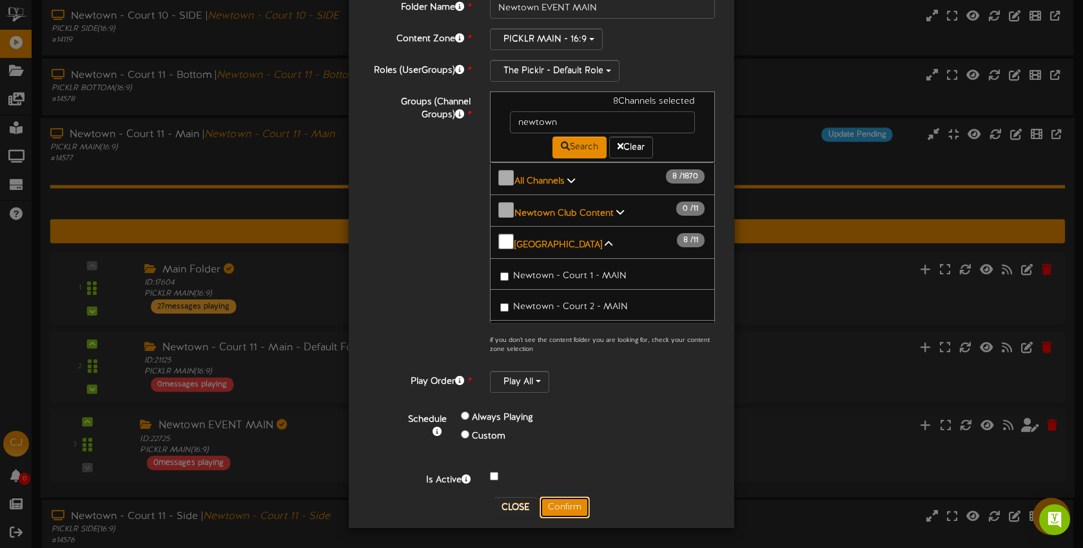
click at [563, 505] on button "Confirm" at bounding box center [564, 508] width 50 height 22
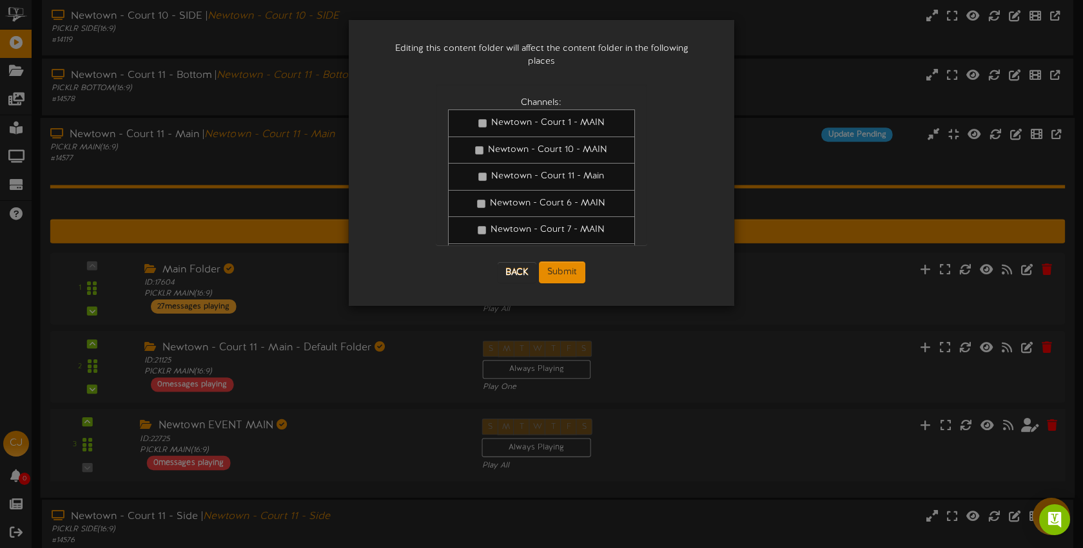
scroll to position [0, 0]
click at [570, 262] on button "Submit" at bounding box center [562, 273] width 46 height 22
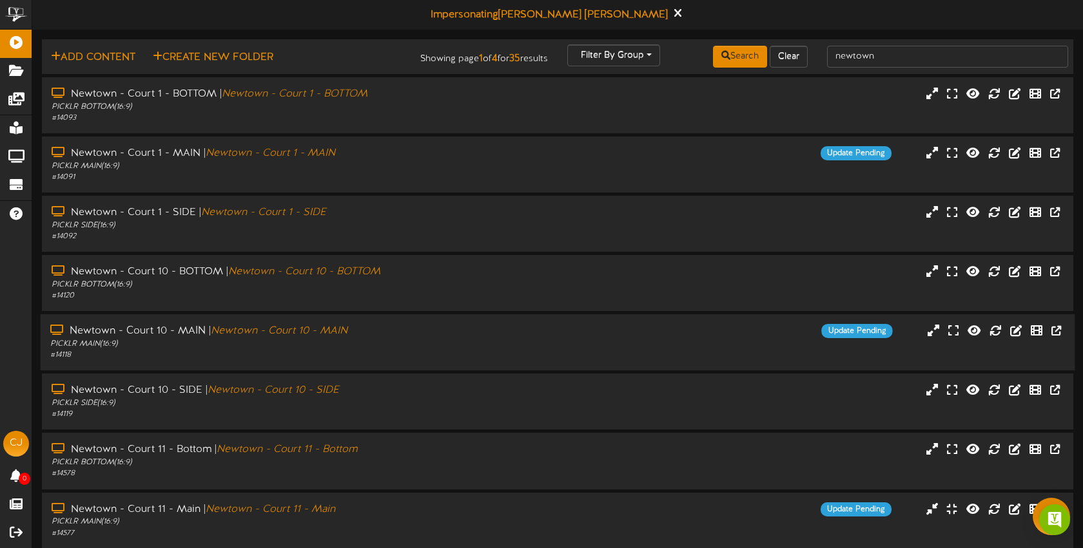
click at [616, 329] on div "Update Pending" at bounding box center [686, 331] width 431 height 14
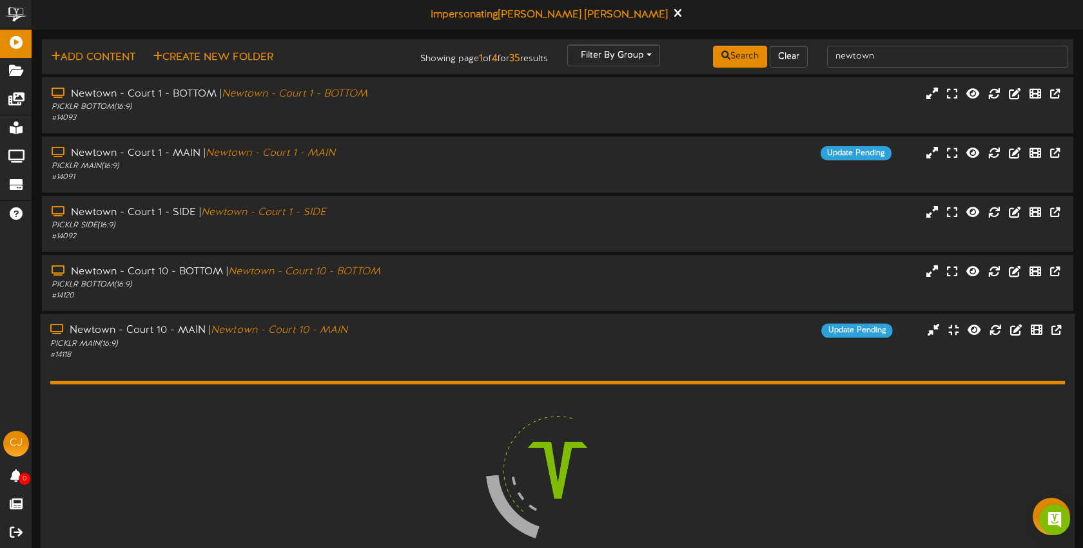
click at [616, 329] on div "Update Pending" at bounding box center [686, 331] width 431 height 14
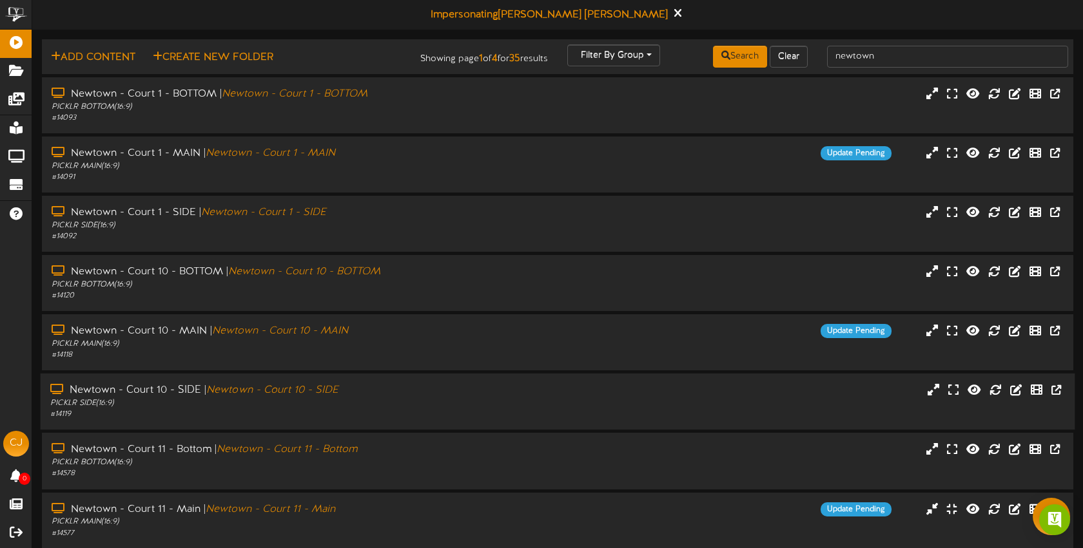
click at [472, 403] on div "Newtown - Court 10 - SIDE | Newtown - Court 10 - SIDE PICKLR SIDE ( 16:9 ) # 14…" at bounding box center [558, 401] width 1034 height 37
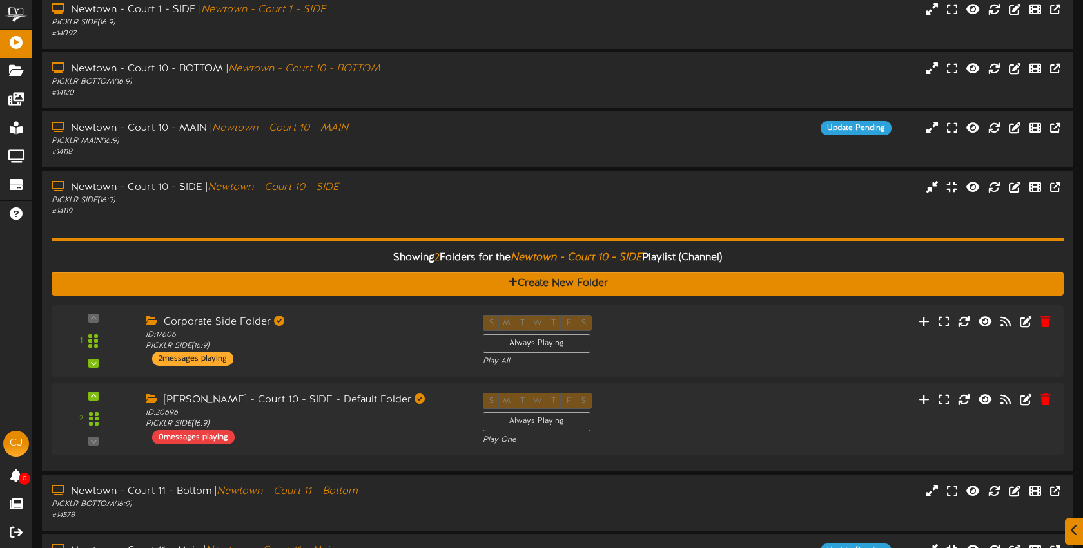
scroll to position [225, 0]
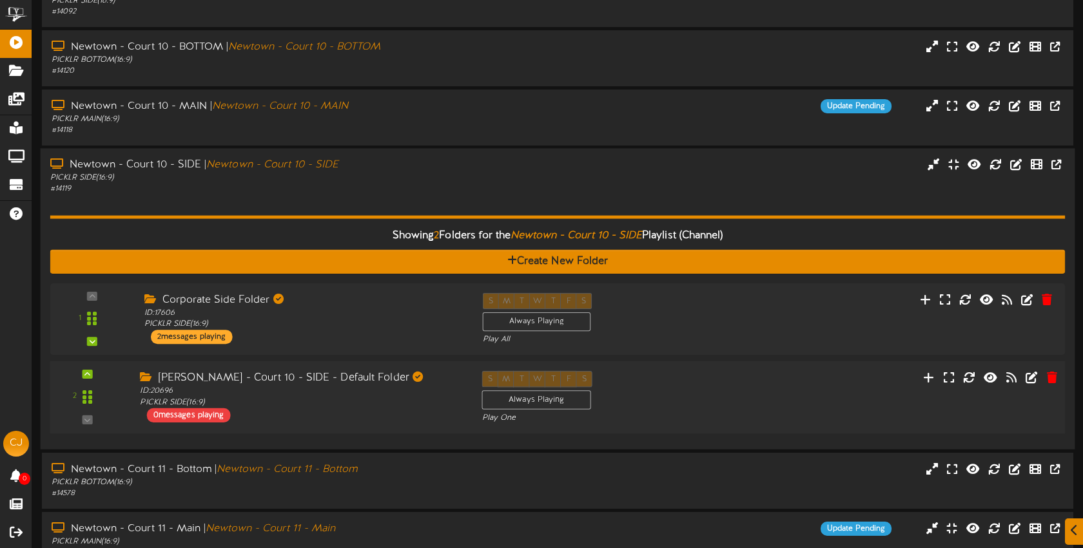
drag, startPoint x: 732, startPoint y: 389, endPoint x: 735, endPoint y: 378, distance: 11.4
click at [732, 389] on div "2 ID:" at bounding box center [557, 397] width 1025 height 53
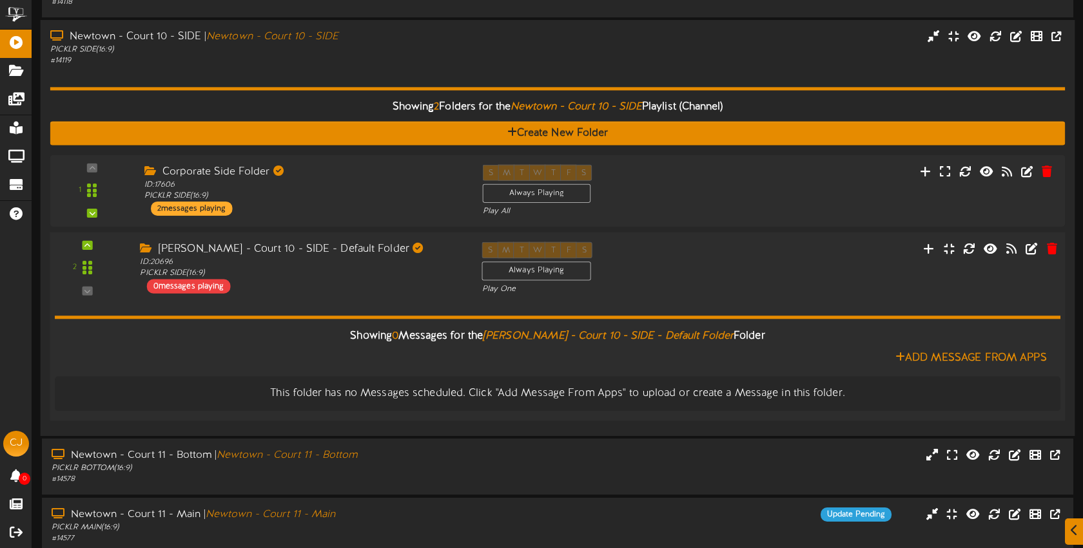
scroll to position [363, 0]
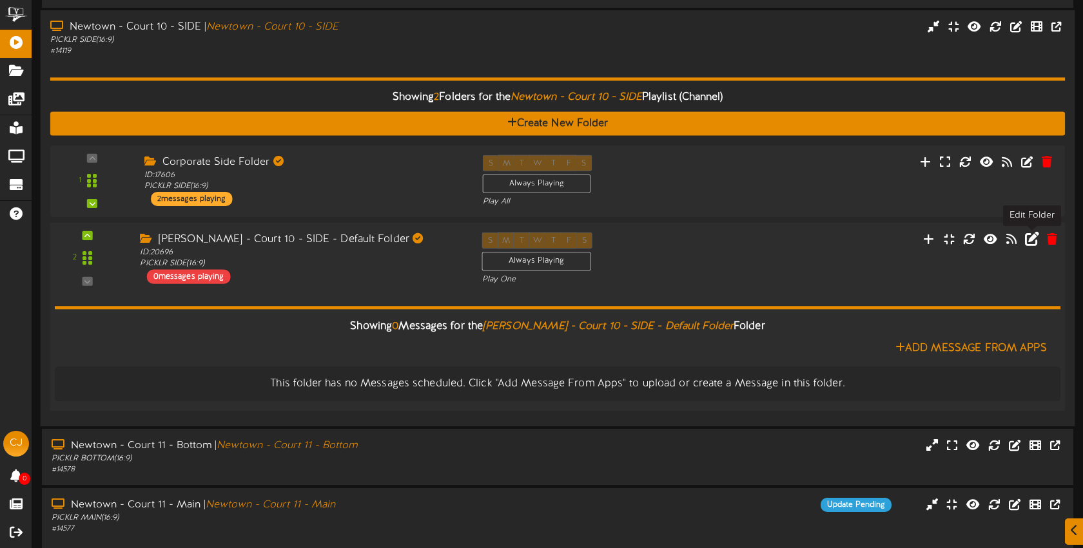
click at [1030, 238] on icon at bounding box center [1031, 239] width 14 height 14
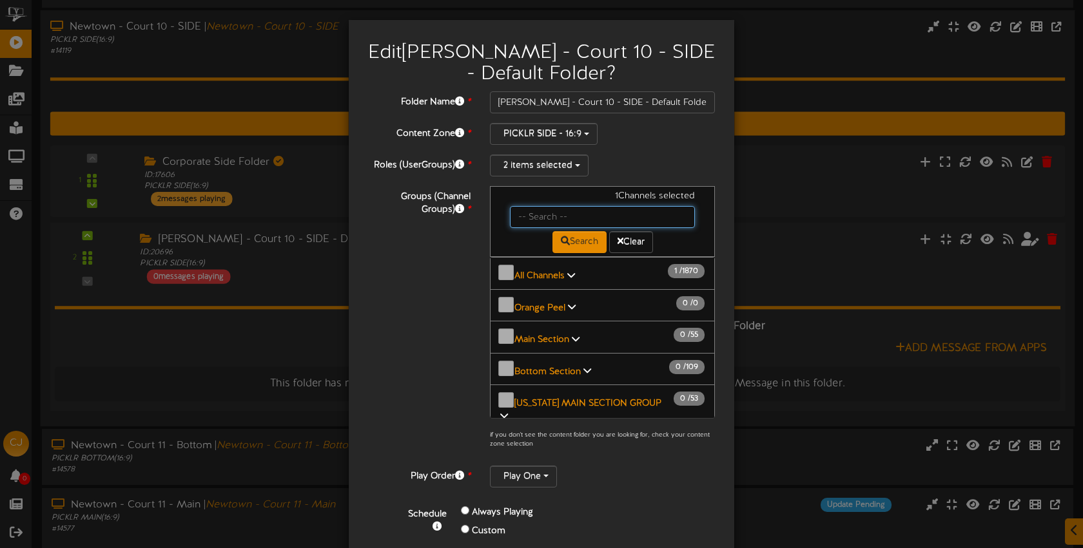
click at [522, 211] on input "text" at bounding box center [602, 217] width 185 height 22
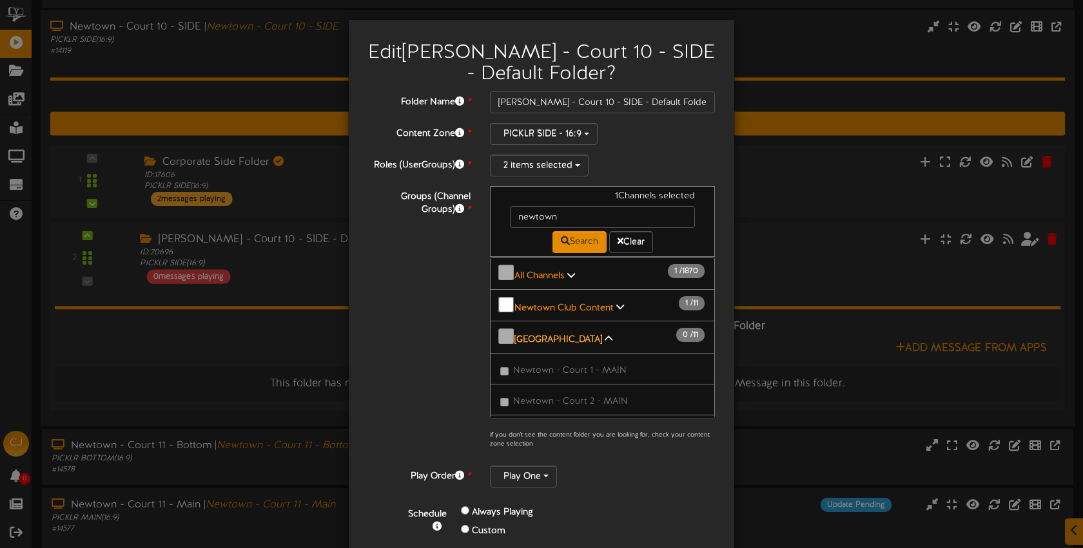
click at [568, 335] on b "[GEOGRAPHIC_DATA]" at bounding box center [558, 340] width 88 height 10
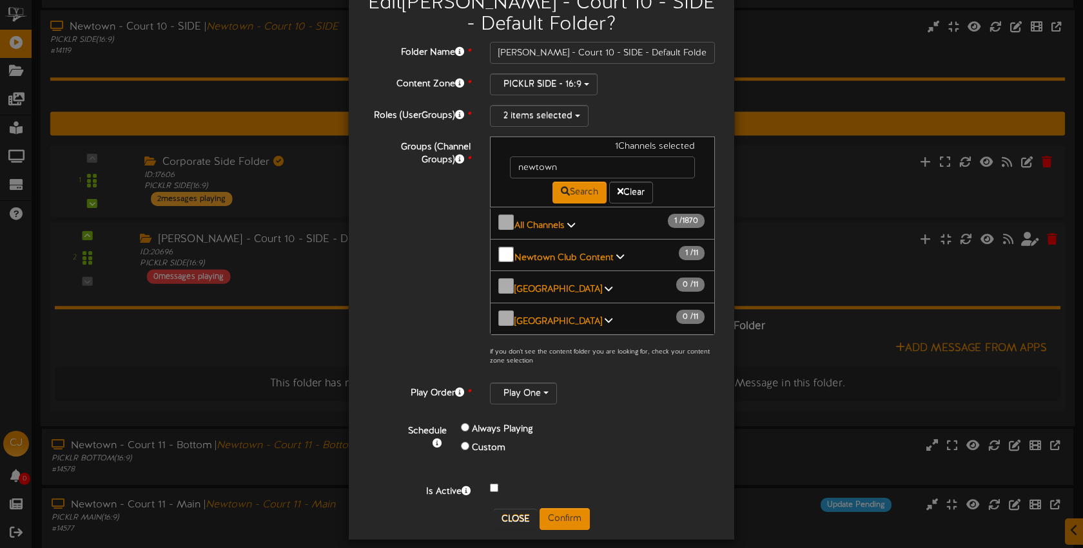
scroll to position [0, 0]
click at [570, 166] on input "newtown" at bounding box center [602, 168] width 185 height 22
type input "newtown side"
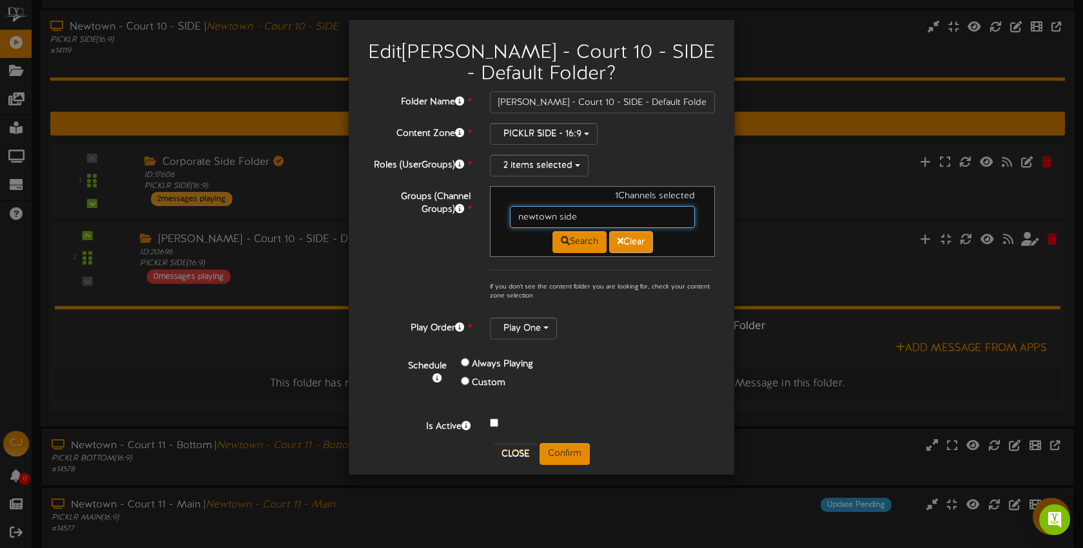
scroll to position [362, 0]
click at [623, 243] on button "Clear" at bounding box center [631, 242] width 44 height 22
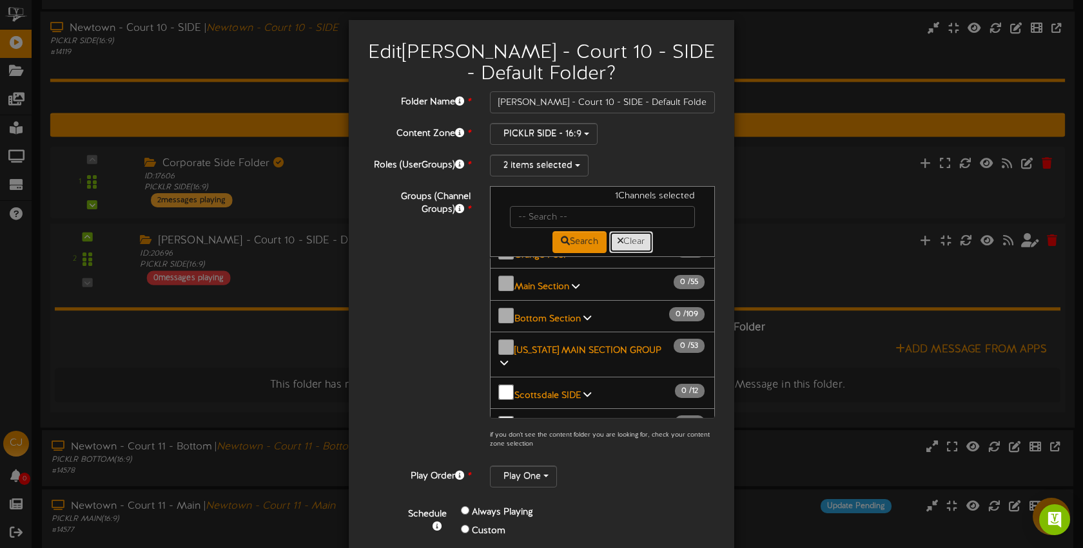
scroll to position [55, 0]
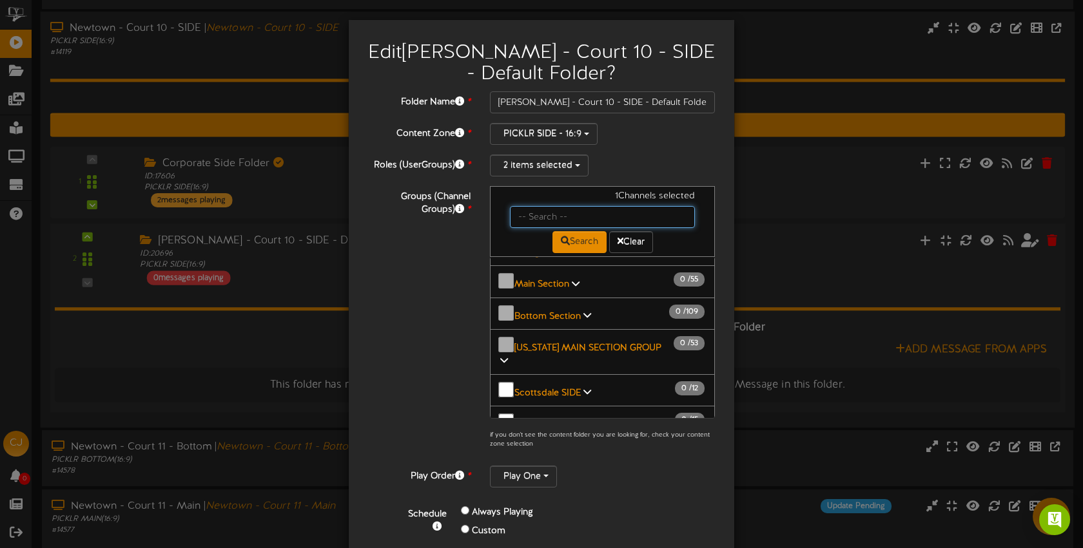
click at [557, 216] on input "text" at bounding box center [602, 217] width 185 height 22
type input "newtown"
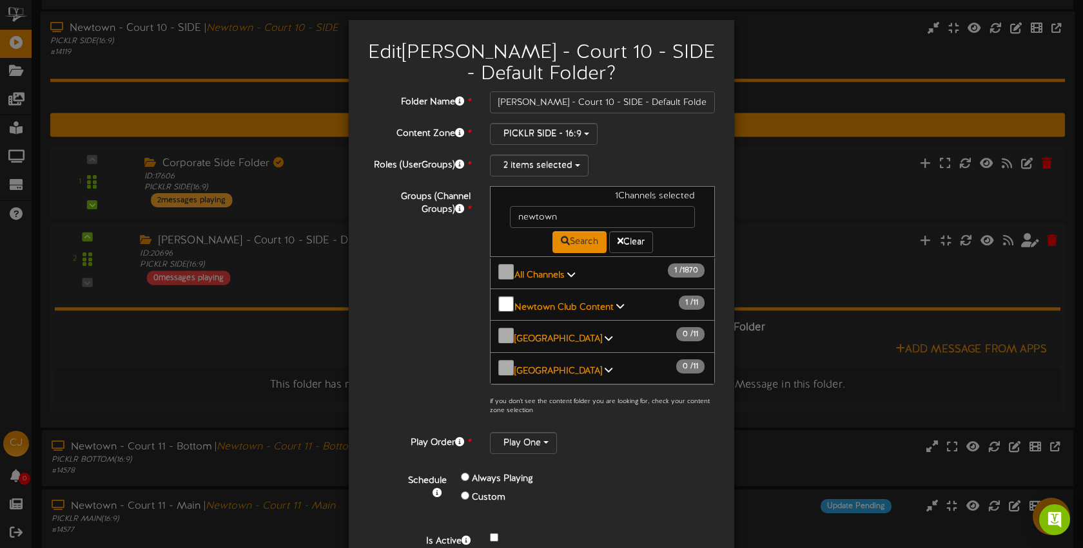
drag, startPoint x: 793, startPoint y: 153, endPoint x: 827, endPoint y: 48, distance: 109.8
click at [792, 152] on div "Edit Newton - Court 10 - SIDE - Default Folder ? Folder Name * Newton - Court 1…" at bounding box center [541, 274] width 1083 height 548
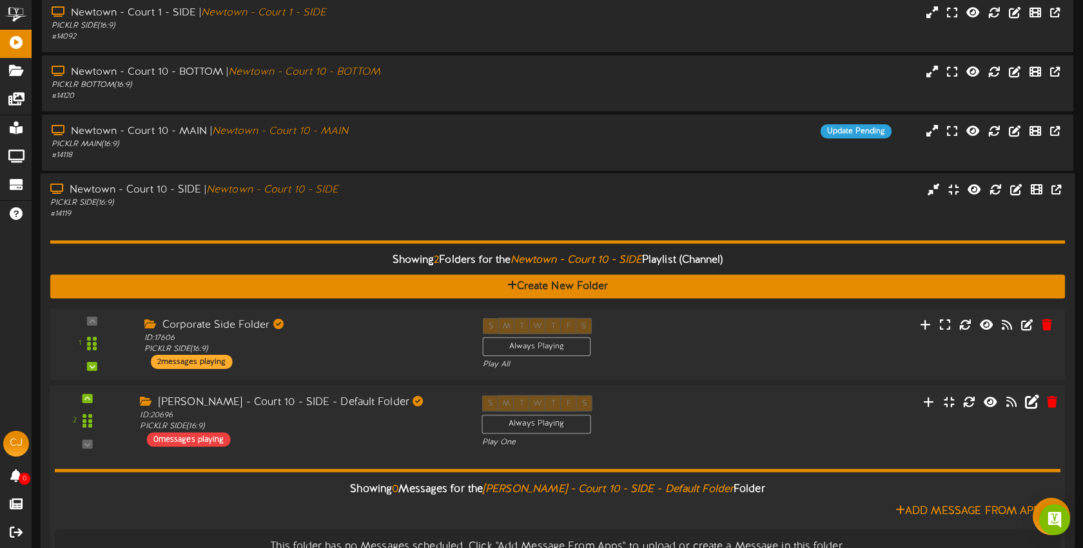
scroll to position [0, 0]
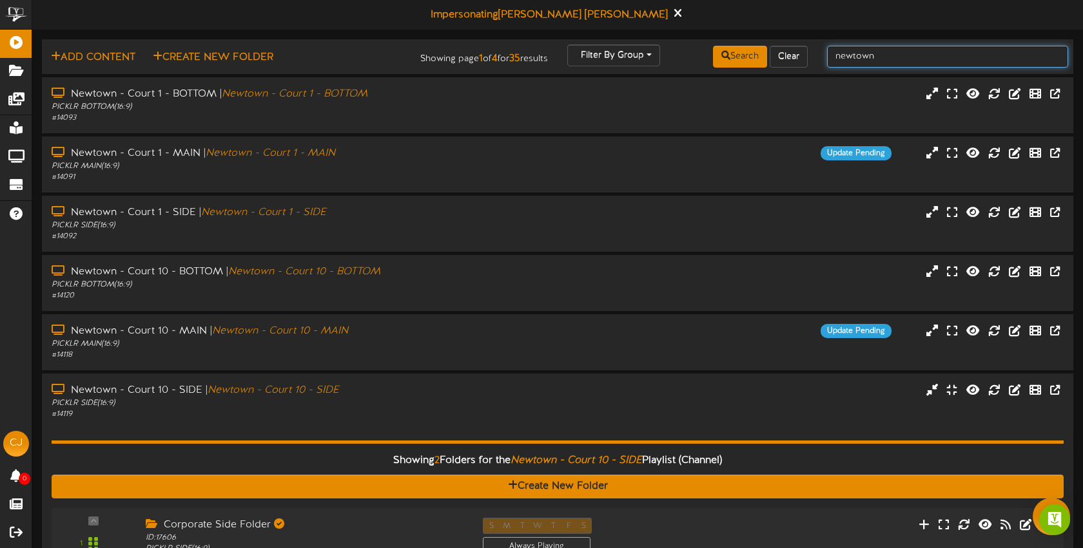
drag, startPoint x: 898, startPoint y: 52, endPoint x: 833, endPoint y: 54, distance: 65.8
click at [833, 54] on input "newtown" at bounding box center [947, 57] width 241 height 22
type input "bossier"
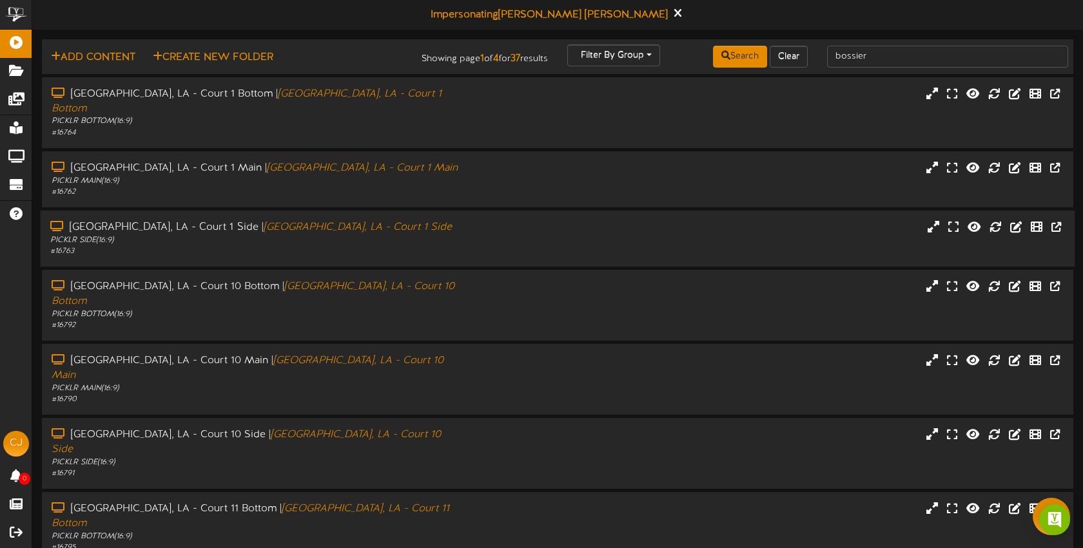
click at [459, 235] on div "PICKLR SIDE ( 16:9 )" at bounding box center [256, 240] width 412 height 11
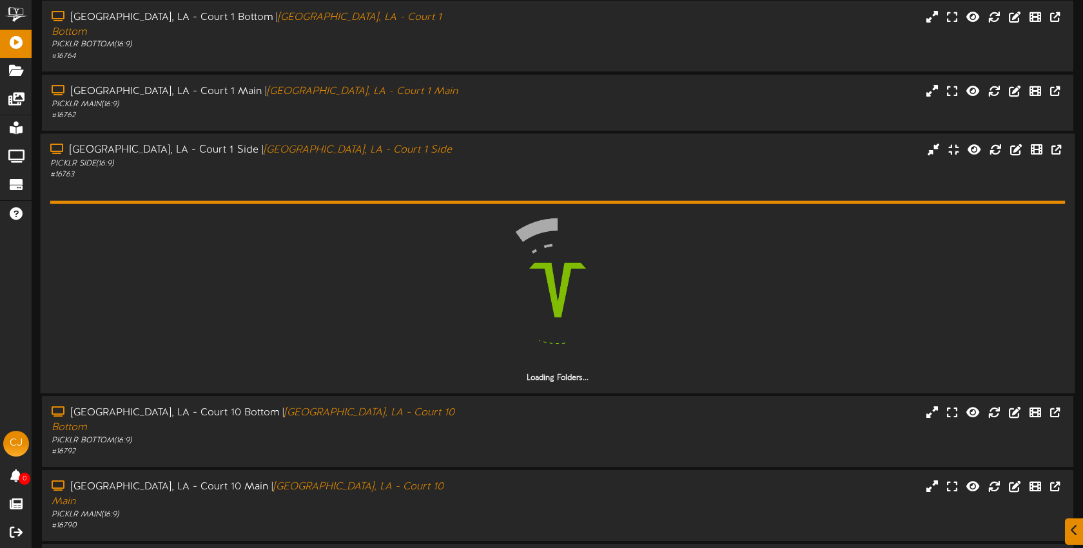
scroll to position [78, 0]
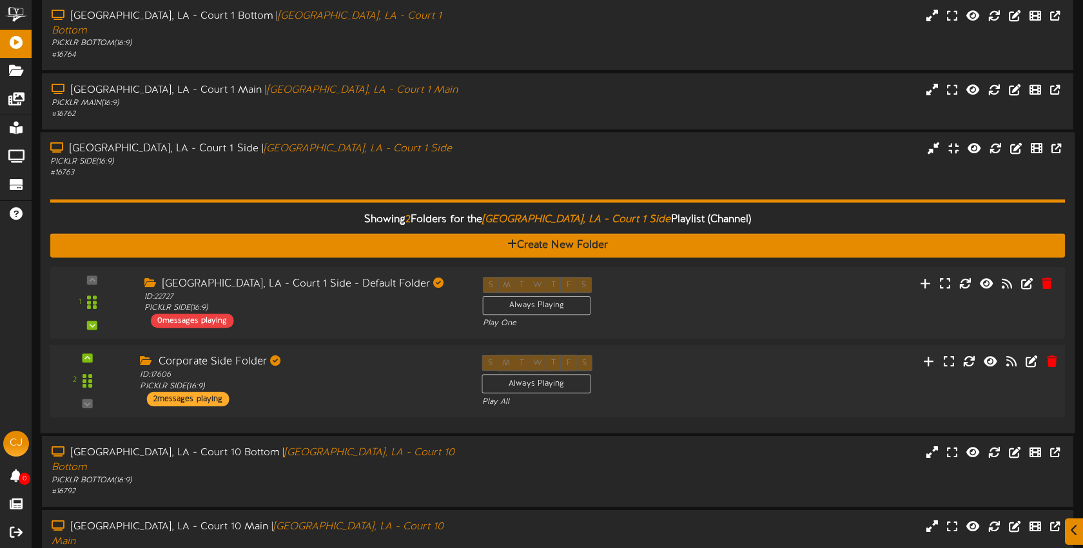
click at [768, 360] on div "2 ID:" at bounding box center [557, 381] width 1025 height 53
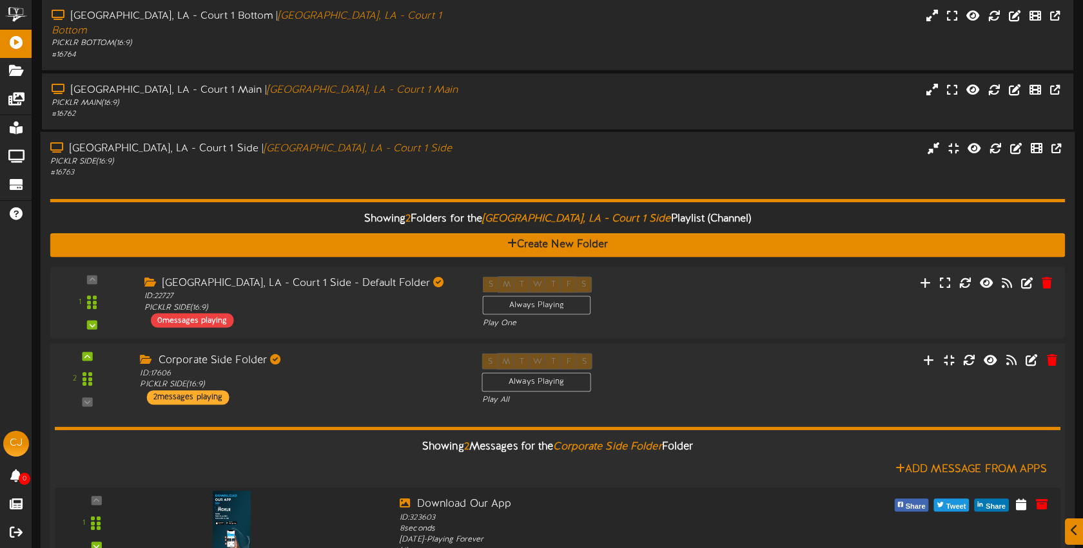
click at [811, 354] on div "2 ID:" at bounding box center [557, 379] width 1025 height 53
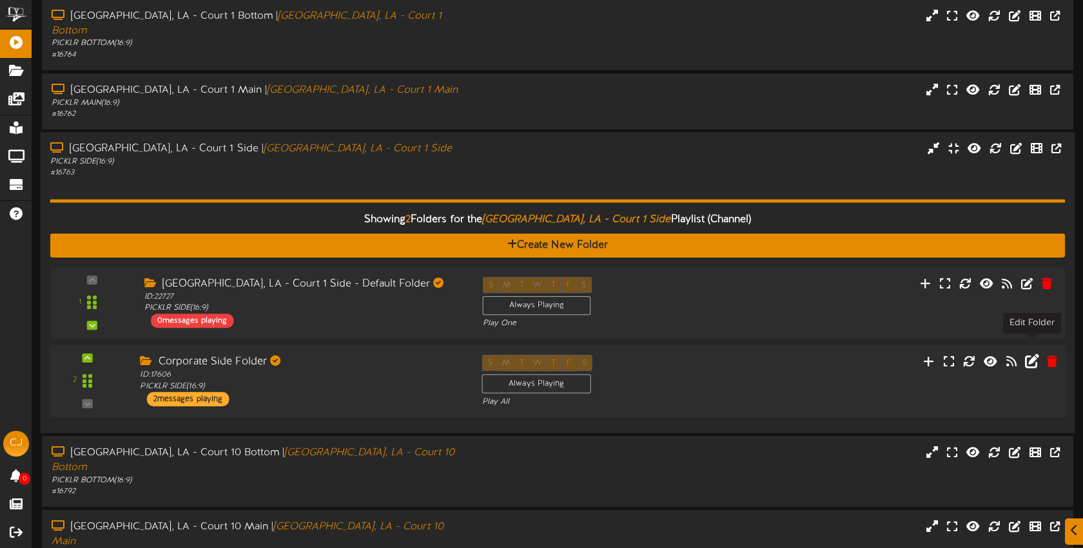
click at [1032, 354] on icon at bounding box center [1031, 361] width 14 height 14
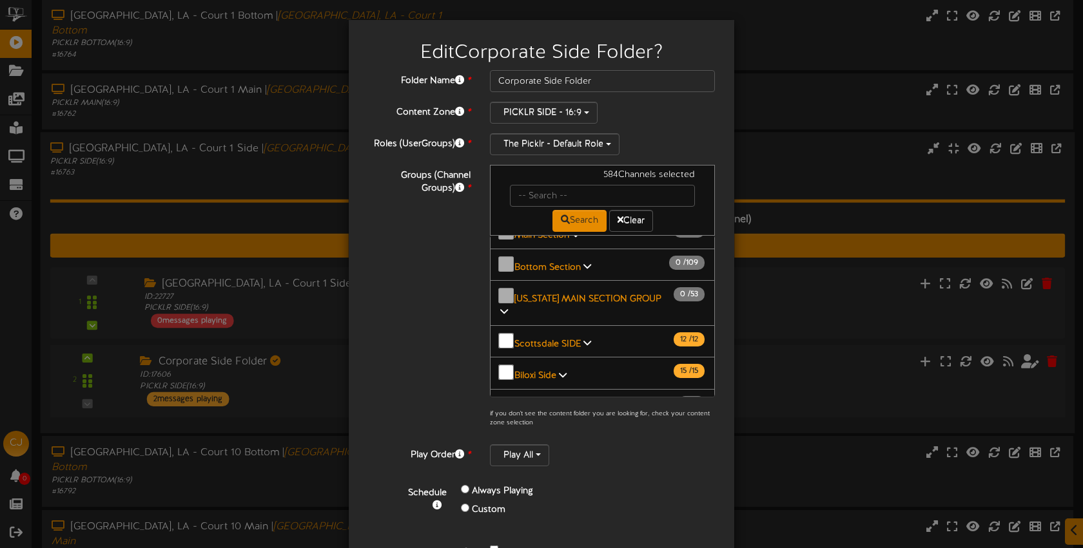
scroll to position [85, 0]
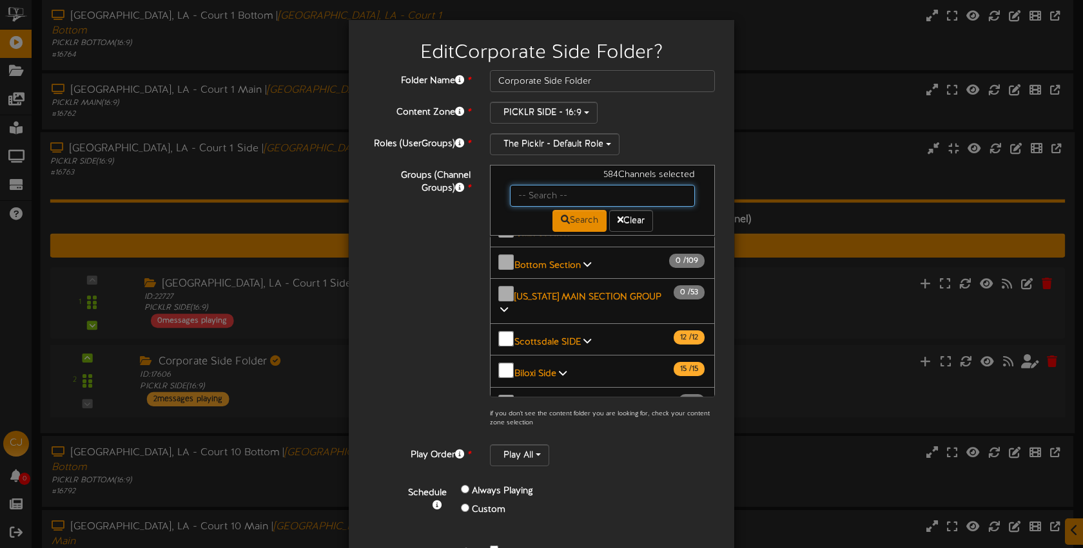
click at [545, 195] on input "text" at bounding box center [602, 196] width 185 height 22
type input "bossier"
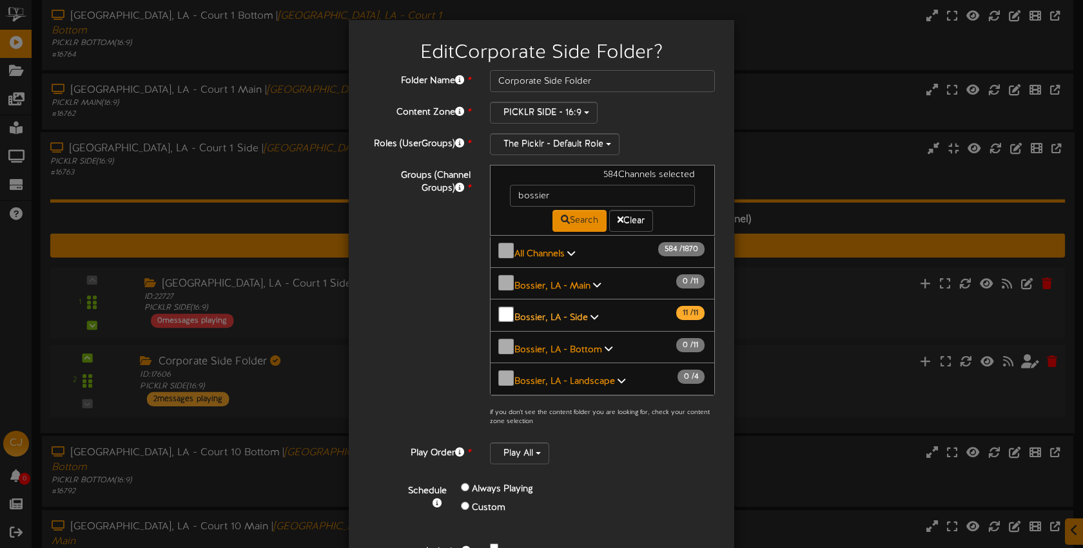
click at [579, 313] on b "Bossier, LA - Side" at bounding box center [550, 318] width 73 height 10
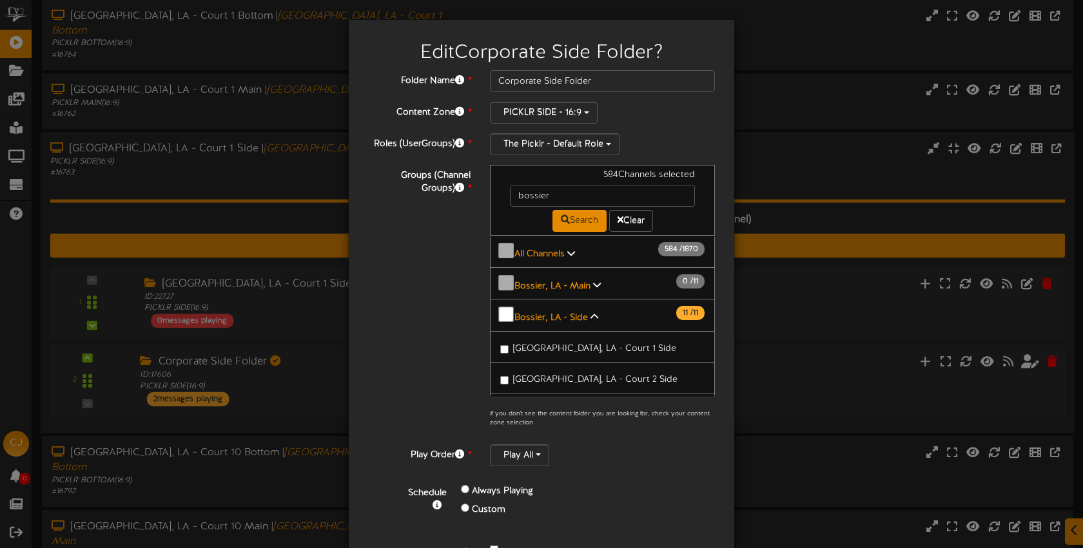
click at [596, 344] on span "Bossier City, LA - Court 1 Side" at bounding box center [594, 349] width 163 height 10
click at [601, 375] on span "Bossier City, LA - Court 2 Side" at bounding box center [595, 380] width 164 height 10
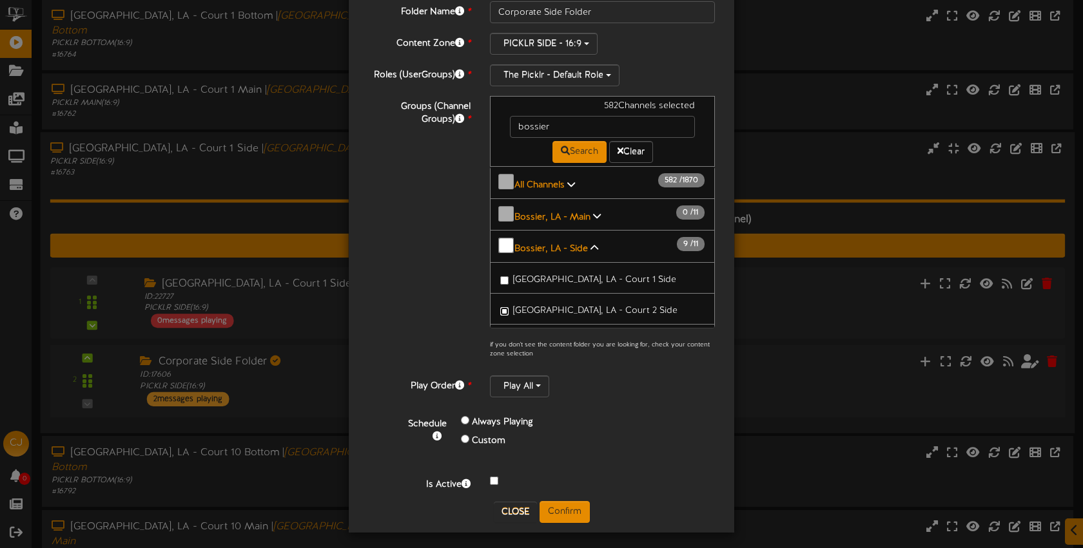
scroll to position [73, 0]
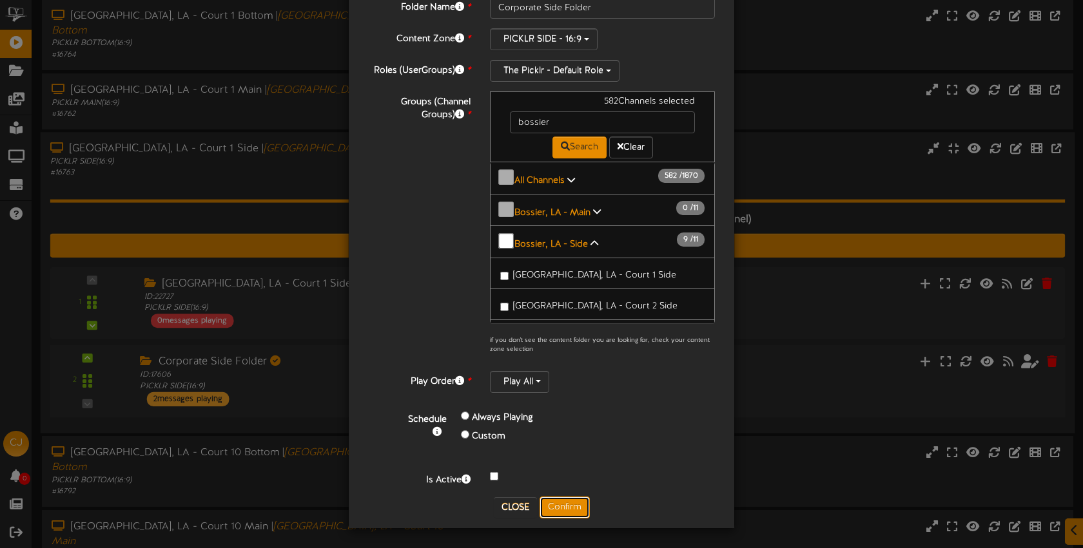
drag, startPoint x: 563, startPoint y: 507, endPoint x: 973, endPoint y: 12, distance: 642.6
click at [563, 507] on button "Confirm" at bounding box center [564, 508] width 50 height 22
click at [568, 507] on div "Edit Corporate Side Folder ? Folder Name * Corporate Side Folder Content Zone *…" at bounding box center [541, 274] width 1083 height 548
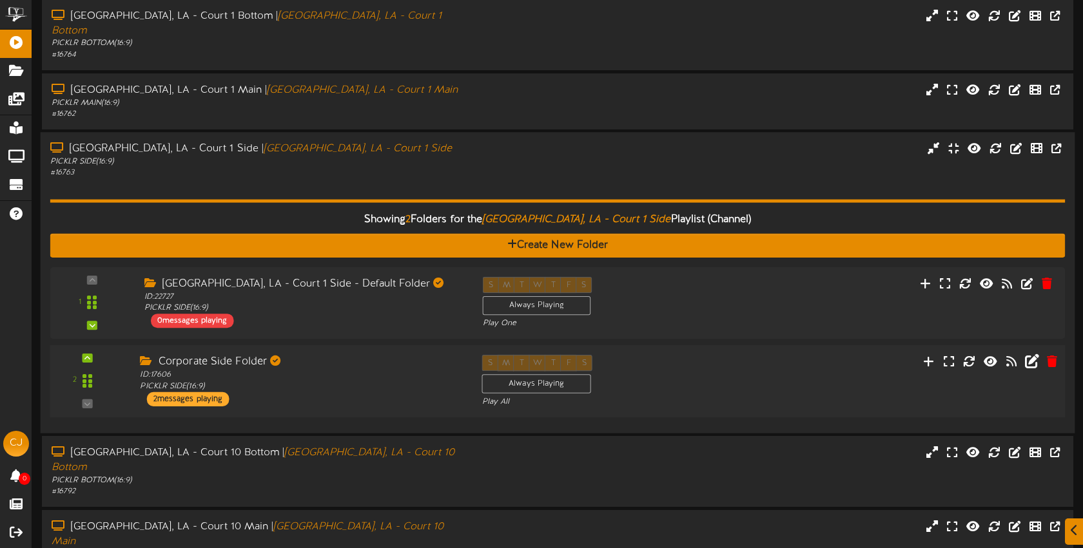
scroll to position [0, 0]
click at [523, 158] on div "Bossier City, LA - Court 1 Side | Bossier City, LA - Court 1 Side PICKLR SIDE (…" at bounding box center [558, 160] width 1034 height 37
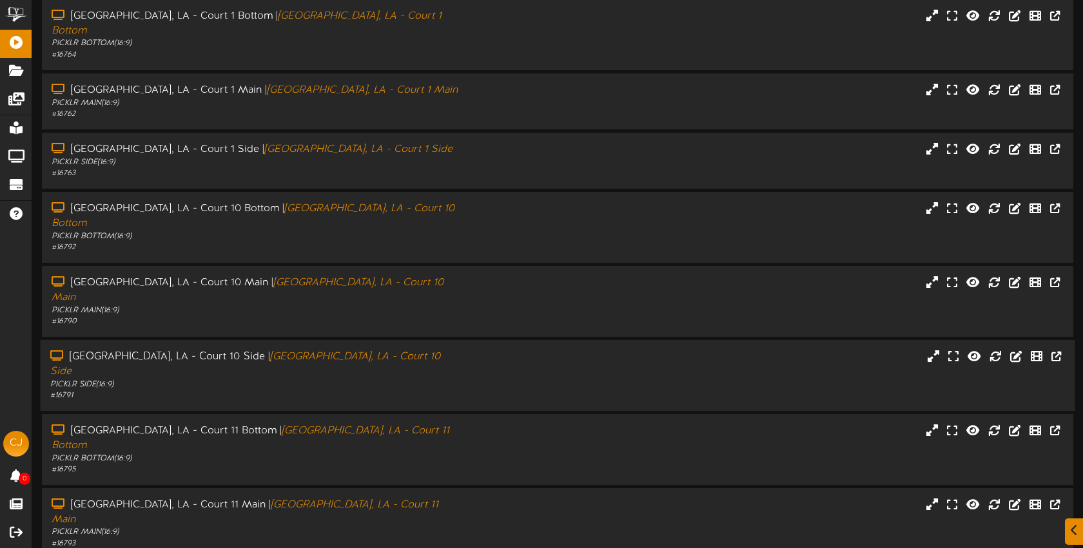
click at [469, 350] on div "Bossier City, LA - Court 10 Side | Bossier City, LA - Court 10 Side PICKLR SIDE…" at bounding box center [256, 376] width 431 height 52
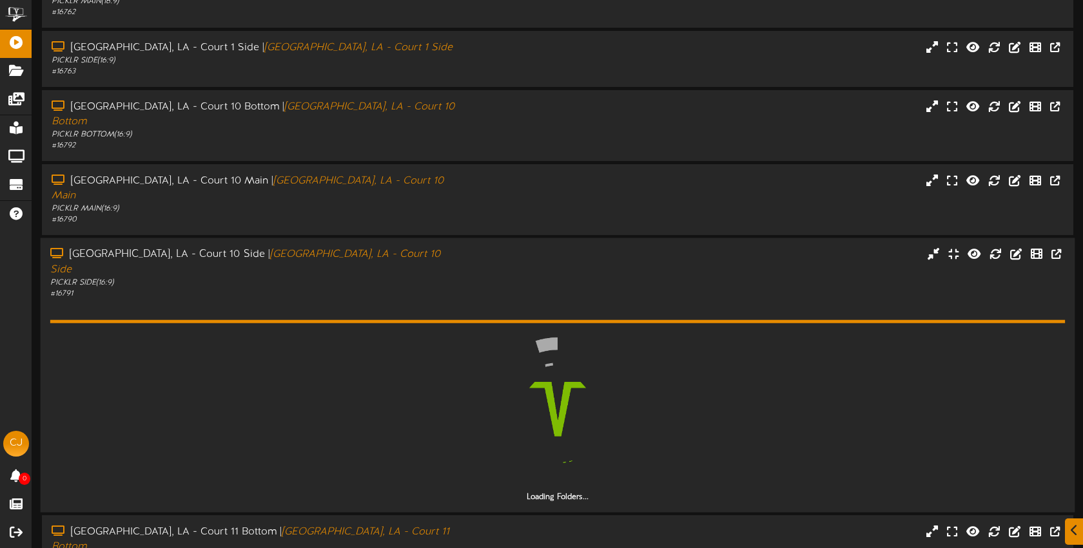
scroll to position [188, 0]
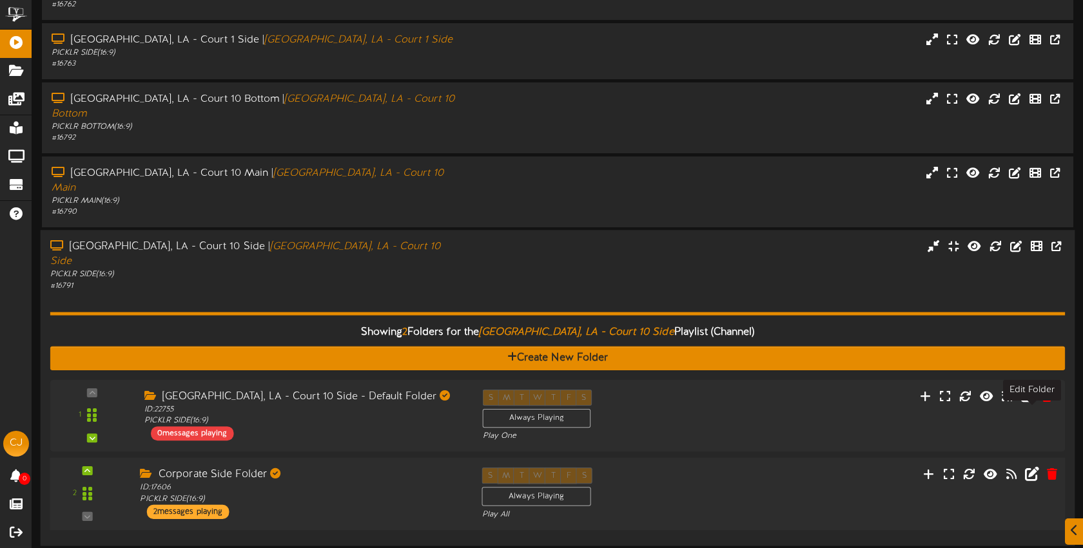
click at [1033, 467] on icon at bounding box center [1031, 474] width 14 height 14
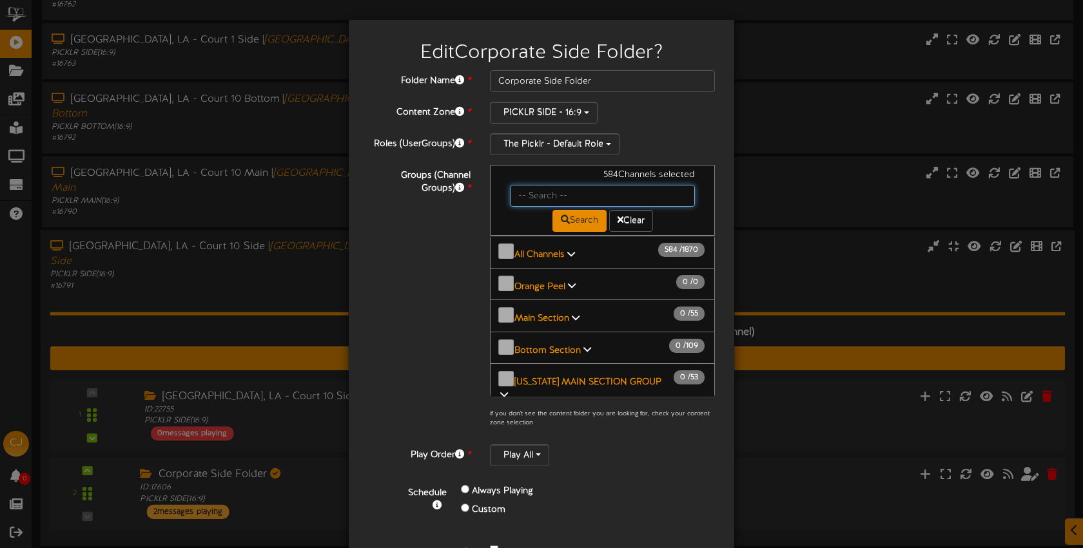
click at [534, 191] on input "text" at bounding box center [602, 196] width 185 height 22
type input "bossier"
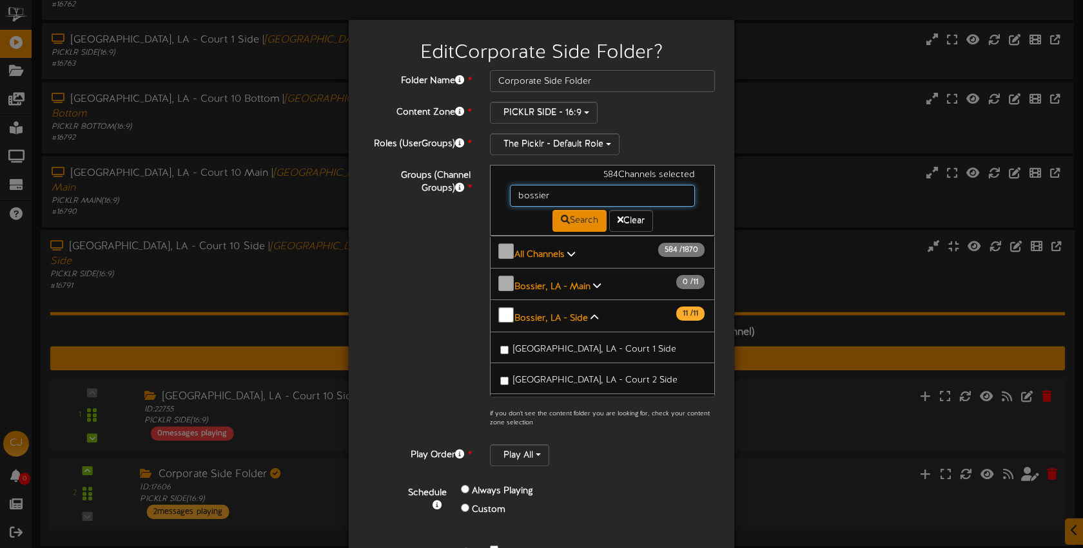
scroll to position [34, 0]
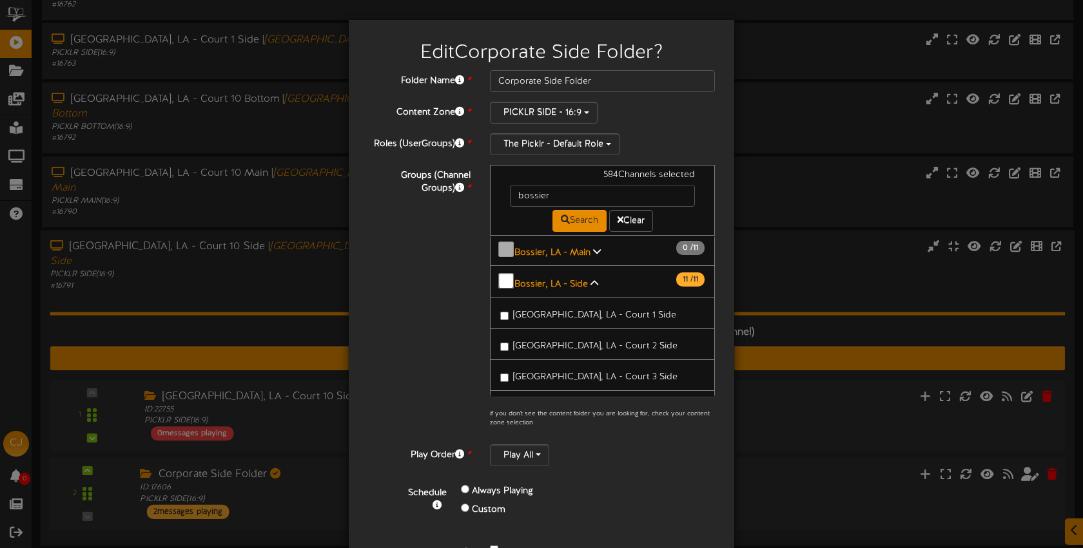
click at [550, 311] on span "Bossier City, LA - Court 1 Side" at bounding box center [594, 316] width 163 height 10
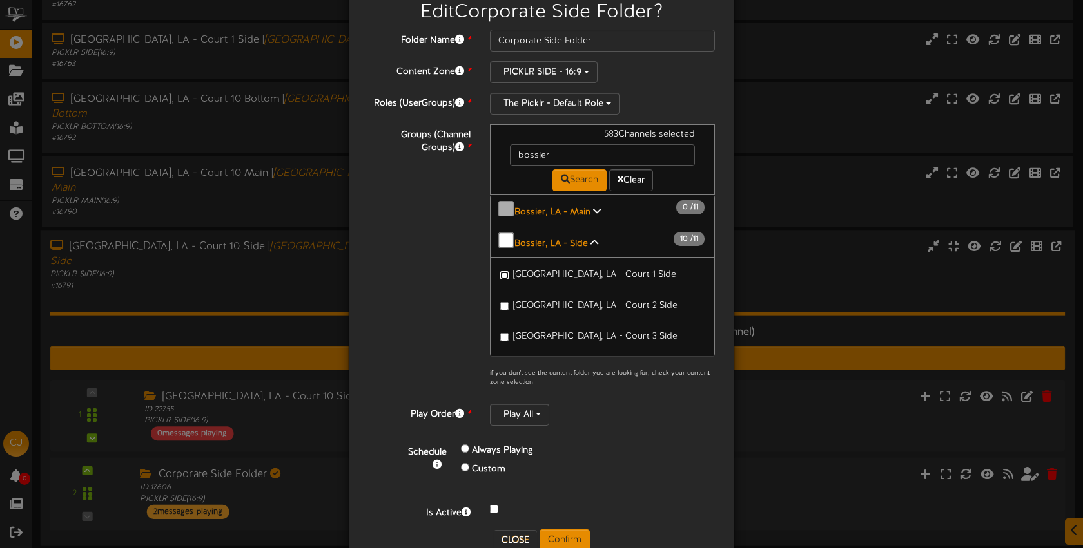
scroll to position [73, 0]
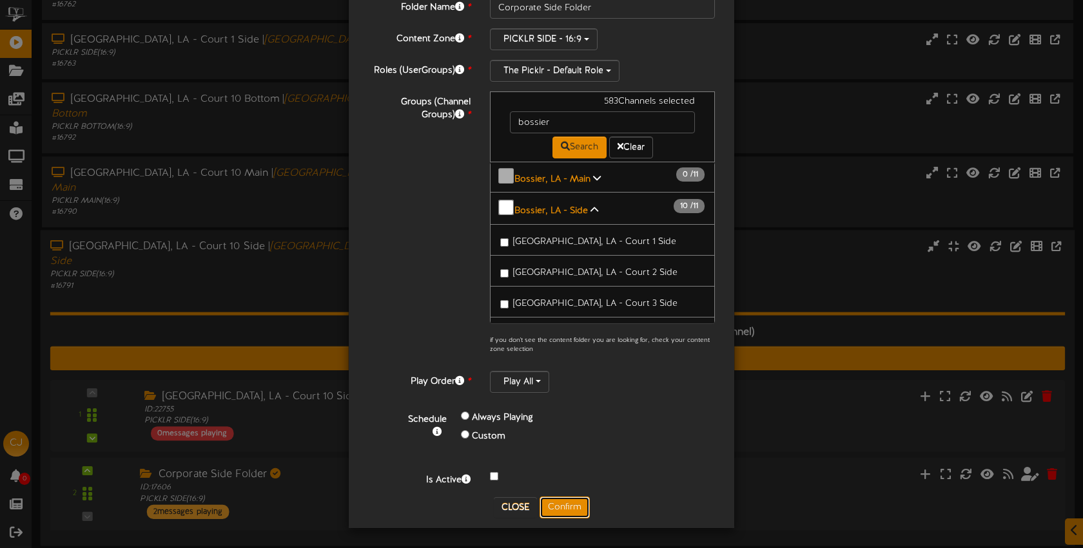
drag, startPoint x: 563, startPoint y: 501, endPoint x: 690, endPoint y: 432, distance: 143.6
click at [563, 501] on button "Confirm" at bounding box center [564, 508] width 50 height 22
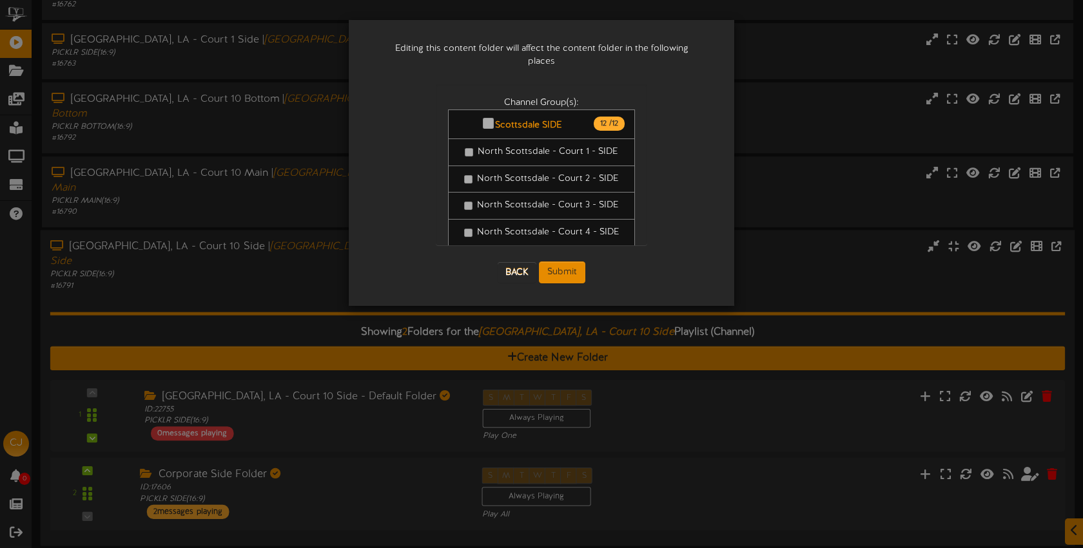
scroll to position [0, 0]
click at [551, 262] on button "Submit" at bounding box center [562, 273] width 46 height 22
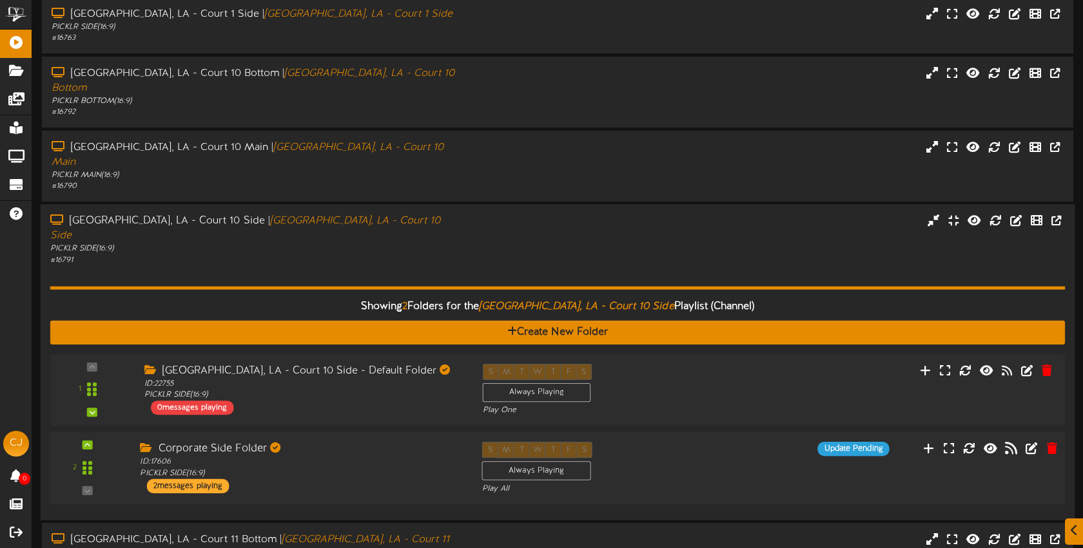
scroll to position [217, 0]
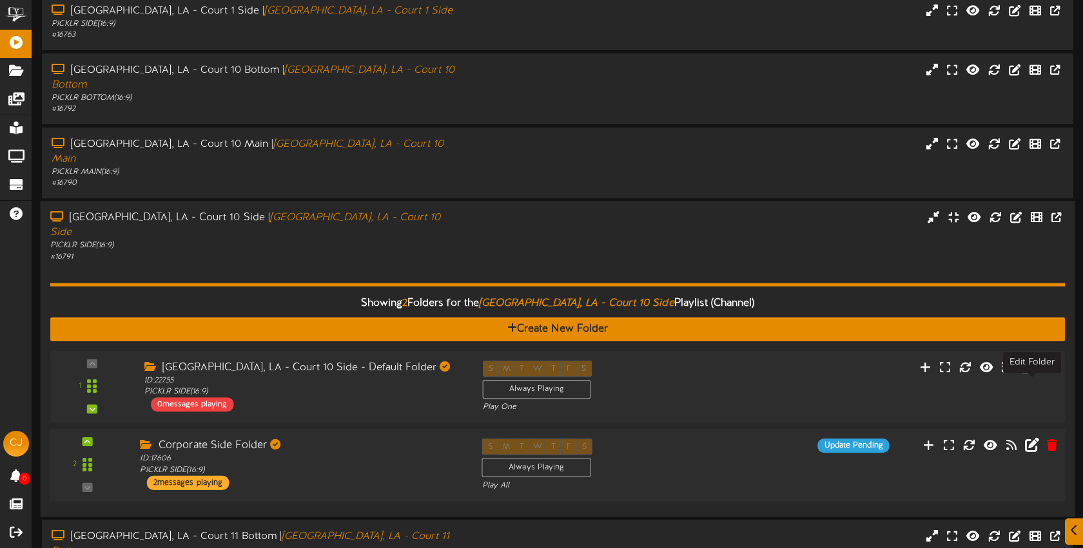
click at [1030, 438] on icon at bounding box center [1031, 445] width 14 height 14
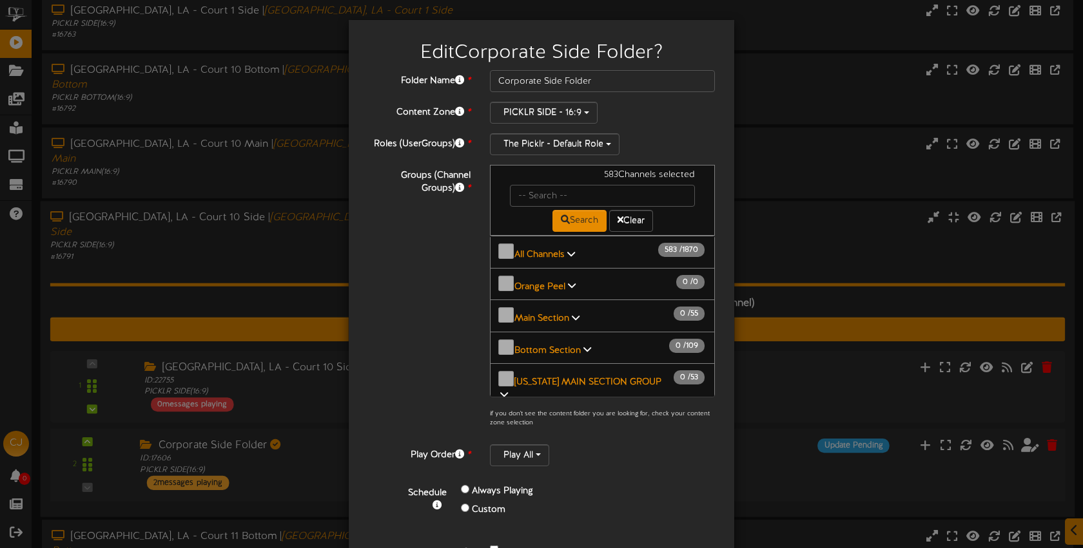
scroll to position [63, 0]
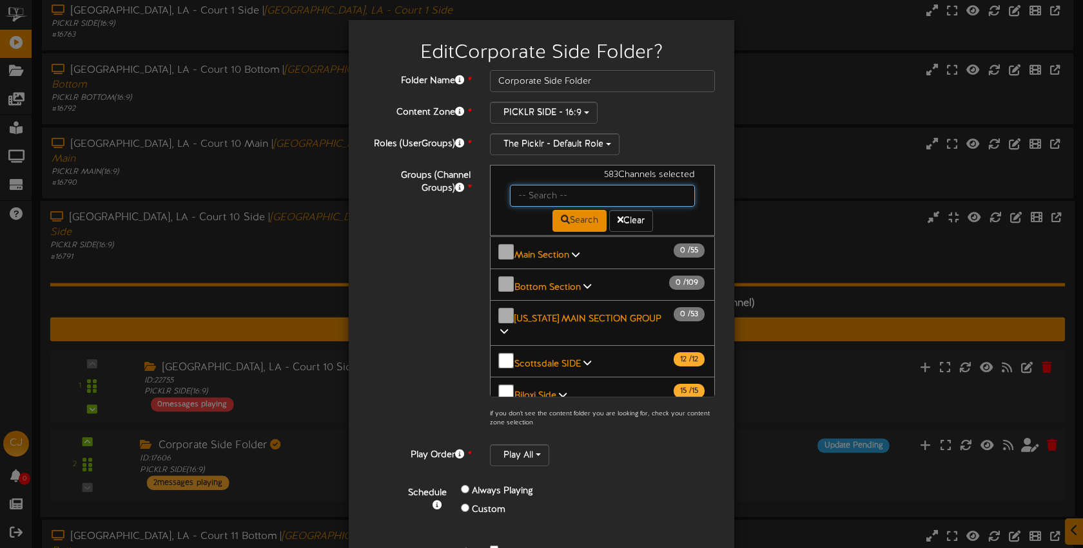
click at [560, 197] on input "text" at bounding box center [602, 196] width 185 height 22
type input "bossier"
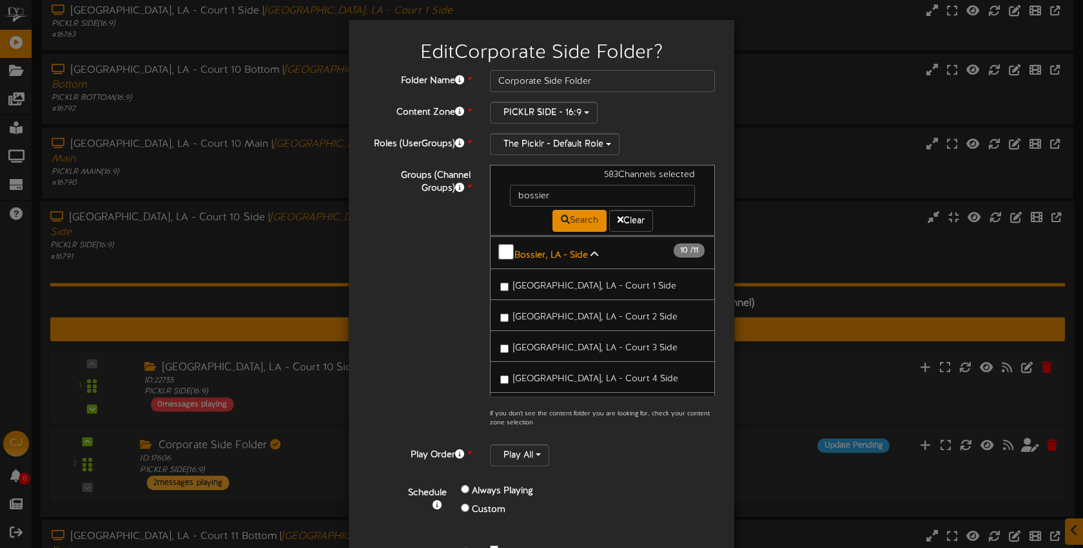
click at [563, 282] on span "Bossier City, LA - Court 1 Side" at bounding box center [594, 287] width 163 height 10
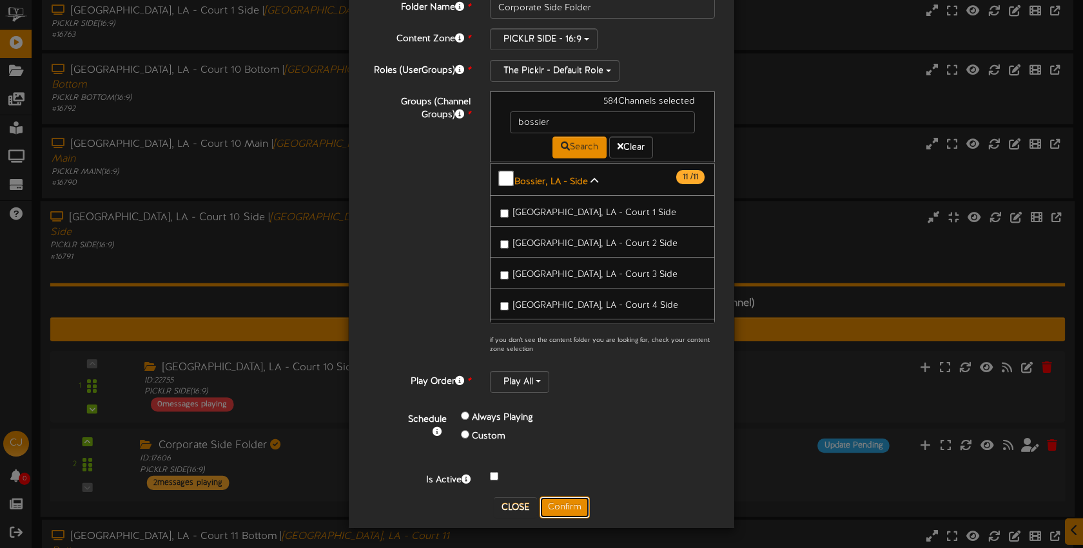
drag, startPoint x: 574, startPoint y: 505, endPoint x: 1048, endPoint y: 2, distance: 691.1
click at [574, 505] on button "Confirm" at bounding box center [564, 508] width 50 height 22
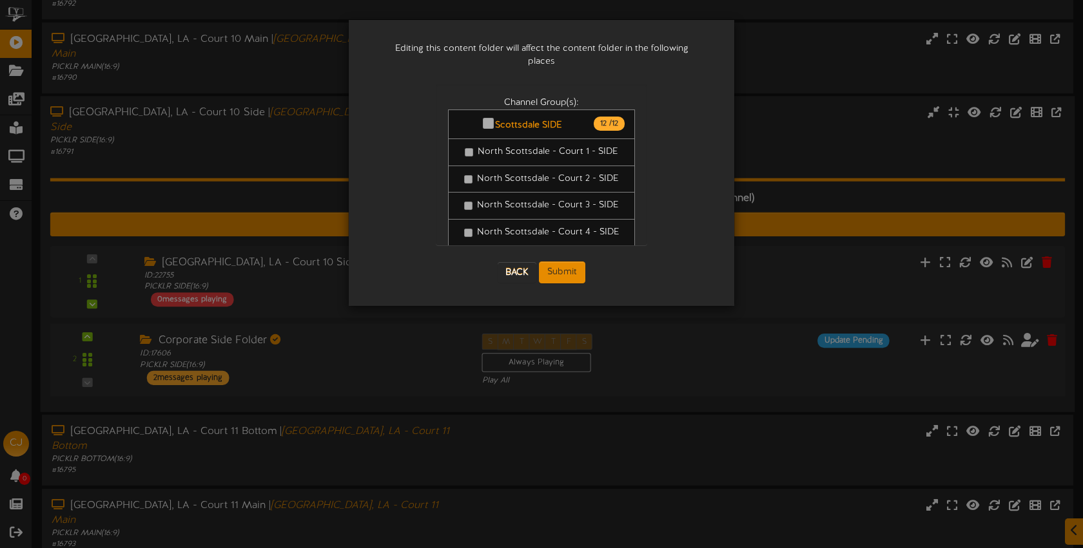
scroll to position [0, 0]
drag, startPoint x: 561, startPoint y: 259, endPoint x: 572, endPoint y: 254, distance: 12.7
click at [561, 262] on button "Submit" at bounding box center [562, 273] width 46 height 22
